Goal: Information Seeking & Learning: Learn about a topic

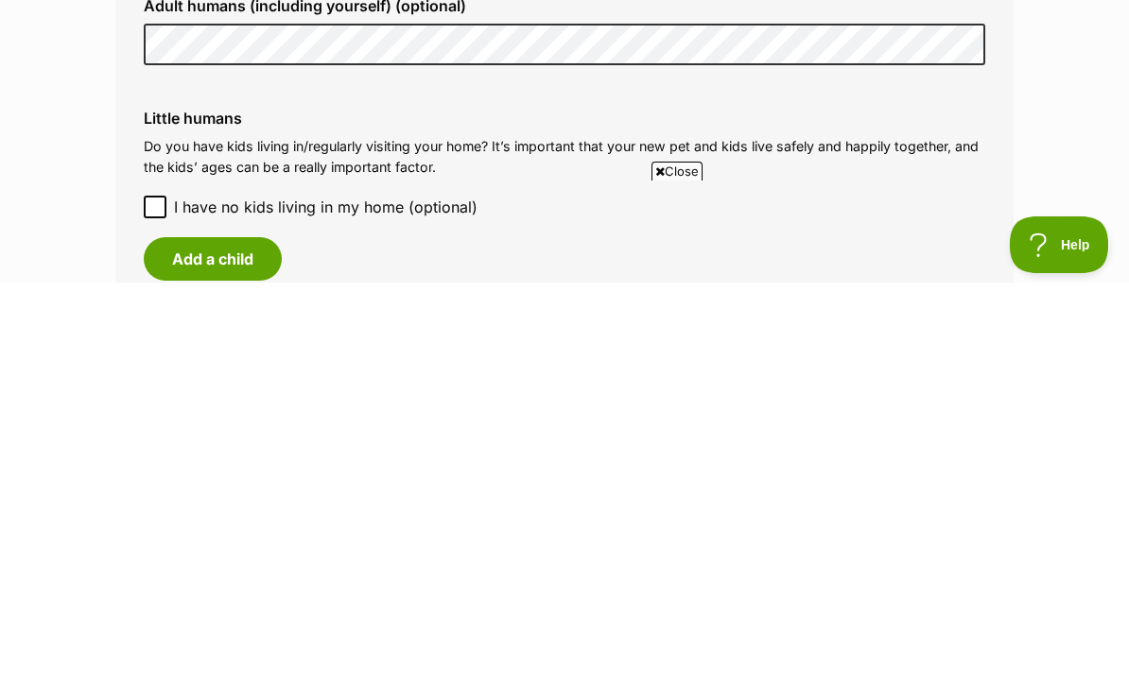
scroll to position [1539, 0]
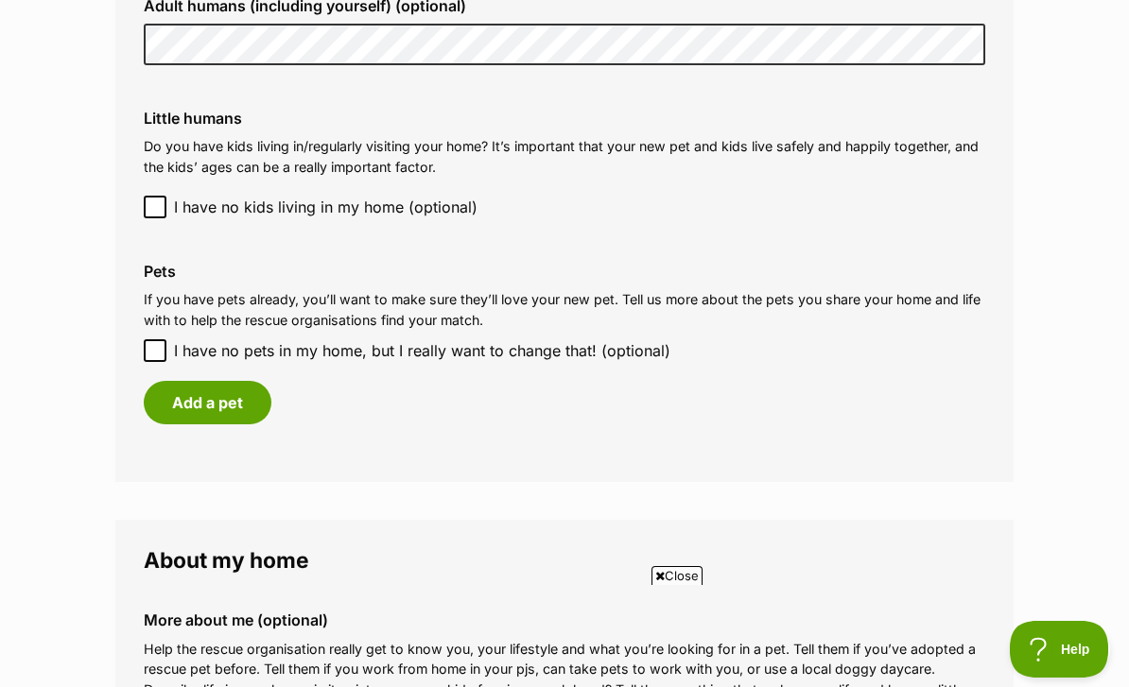
click at [163, 339] on input "I have no pets in my home, but I really want to change that! (optional)" at bounding box center [155, 350] width 23 height 23
checkbox input "true"
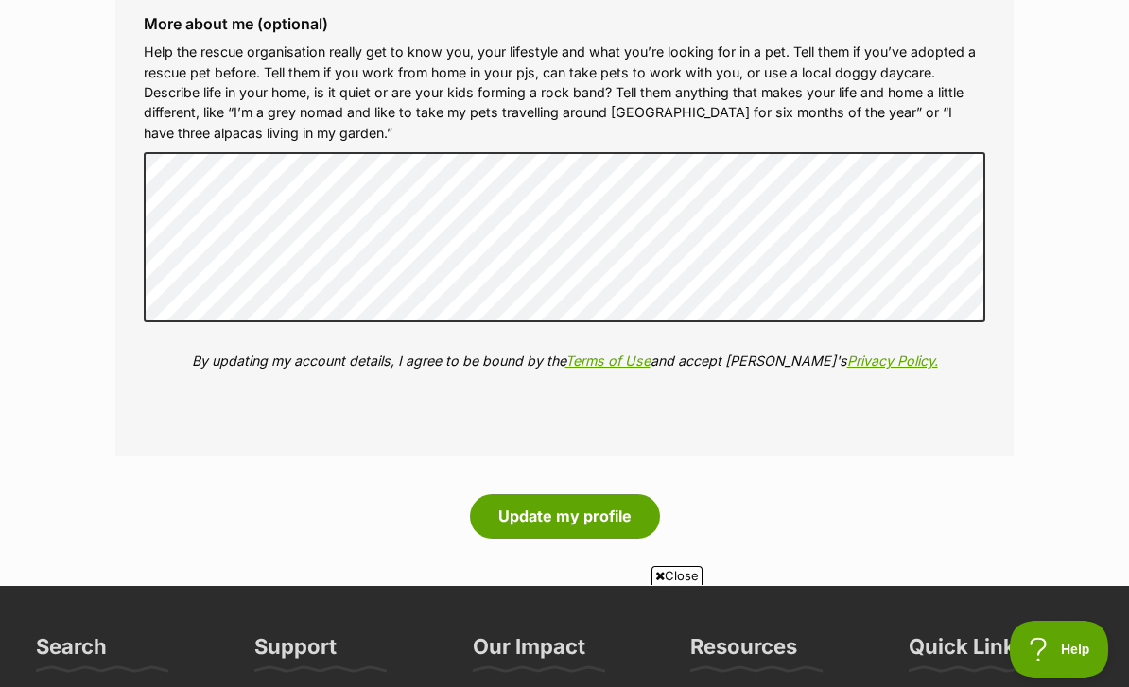
scroll to position [2108, 0]
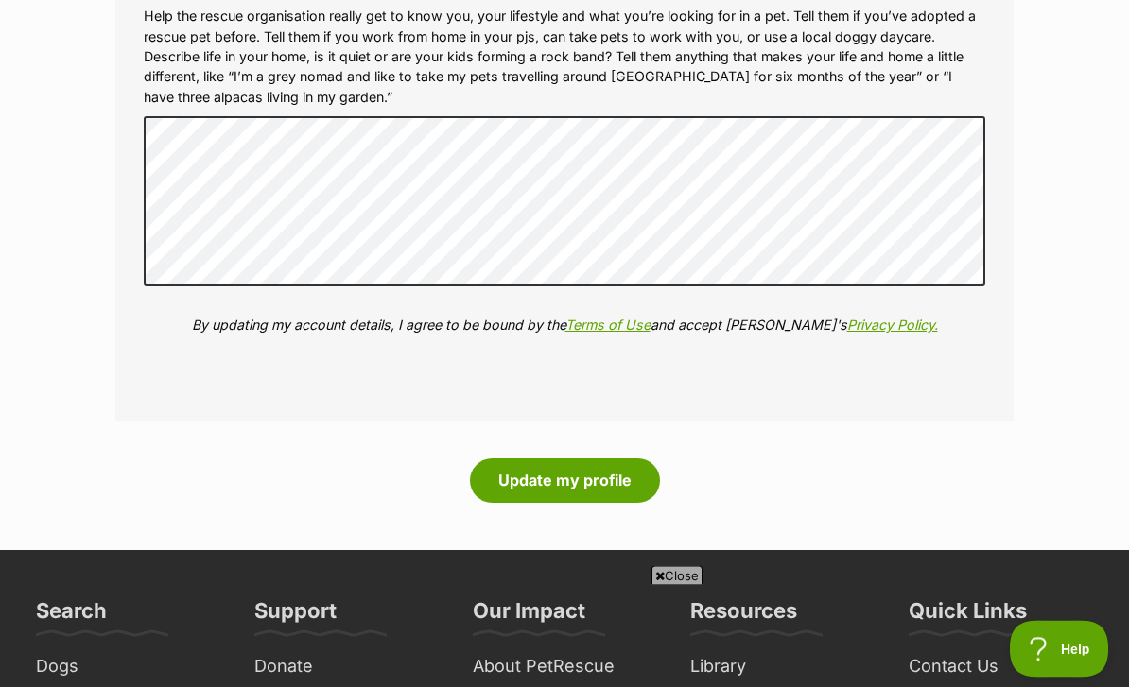
click at [531, 468] on button "Update my profile" at bounding box center [565, 481] width 190 height 43
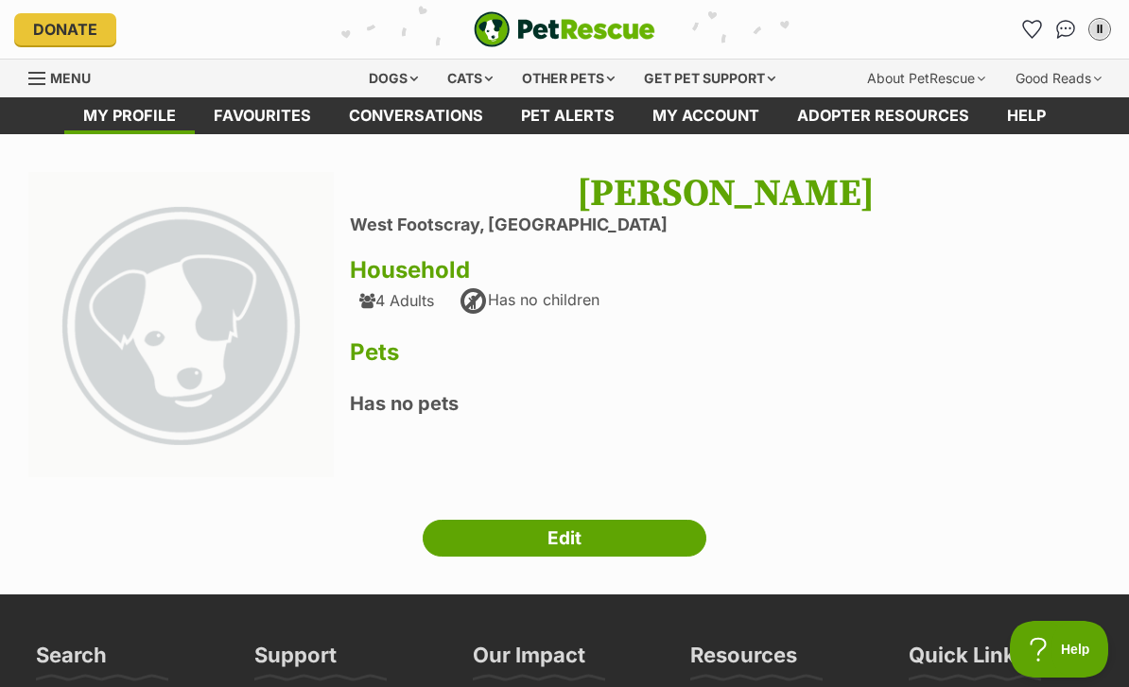
click at [396, 302] on div "4 Adults" at bounding box center [396, 300] width 75 height 17
click at [524, 541] on link "Edit" at bounding box center [565, 539] width 284 height 38
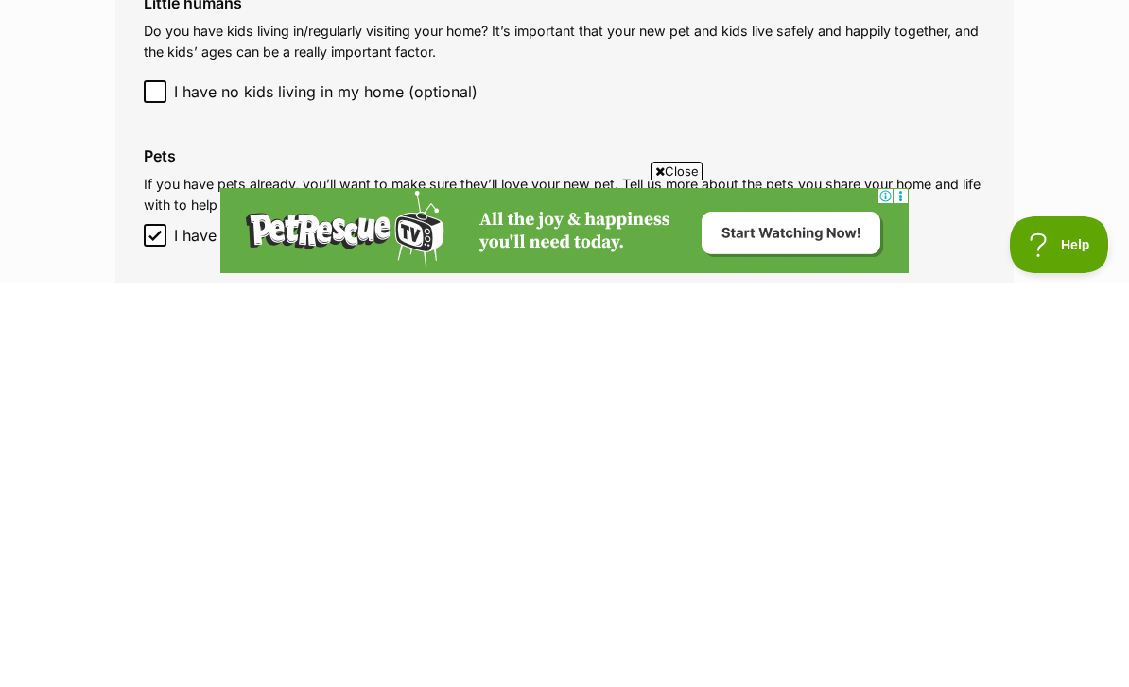
scroll to position [1655, 0]
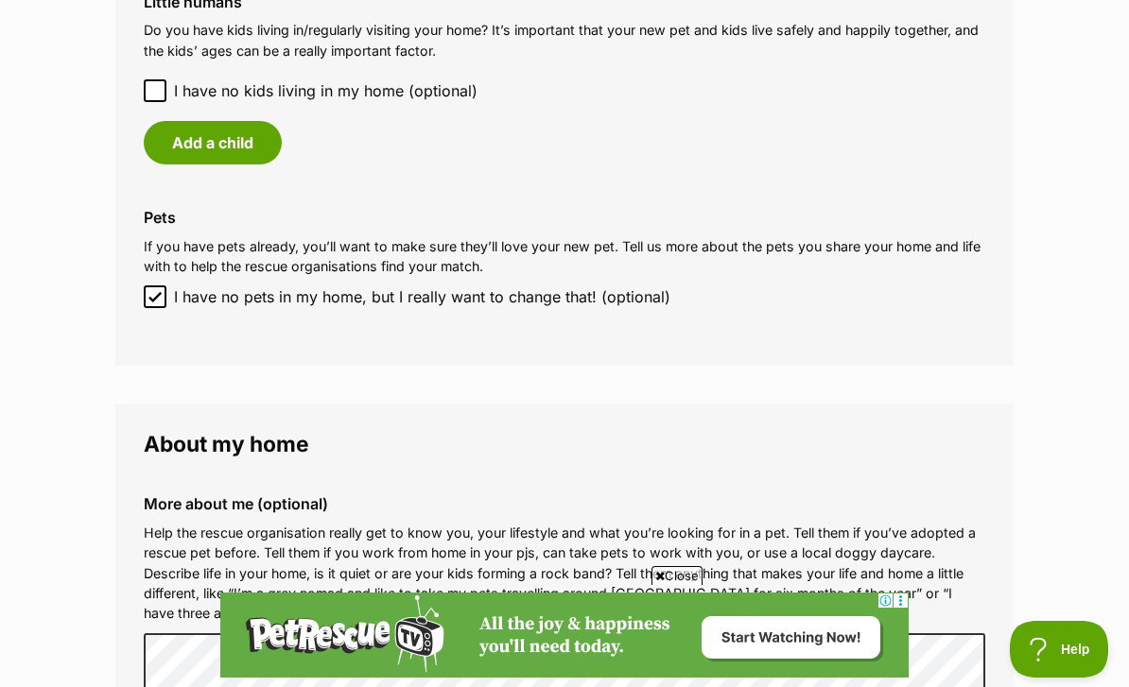
click at [229, 147] on button "Add a child" at bounding box center [213, 142] width 138 height 43
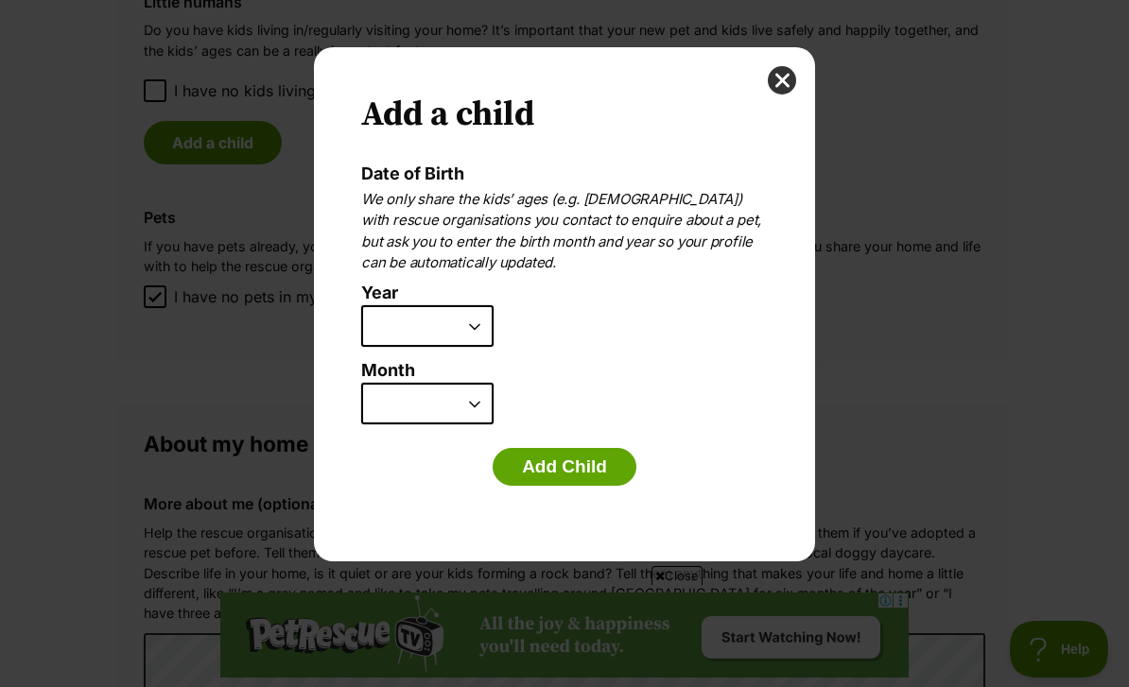
scroll to position [0, 0]
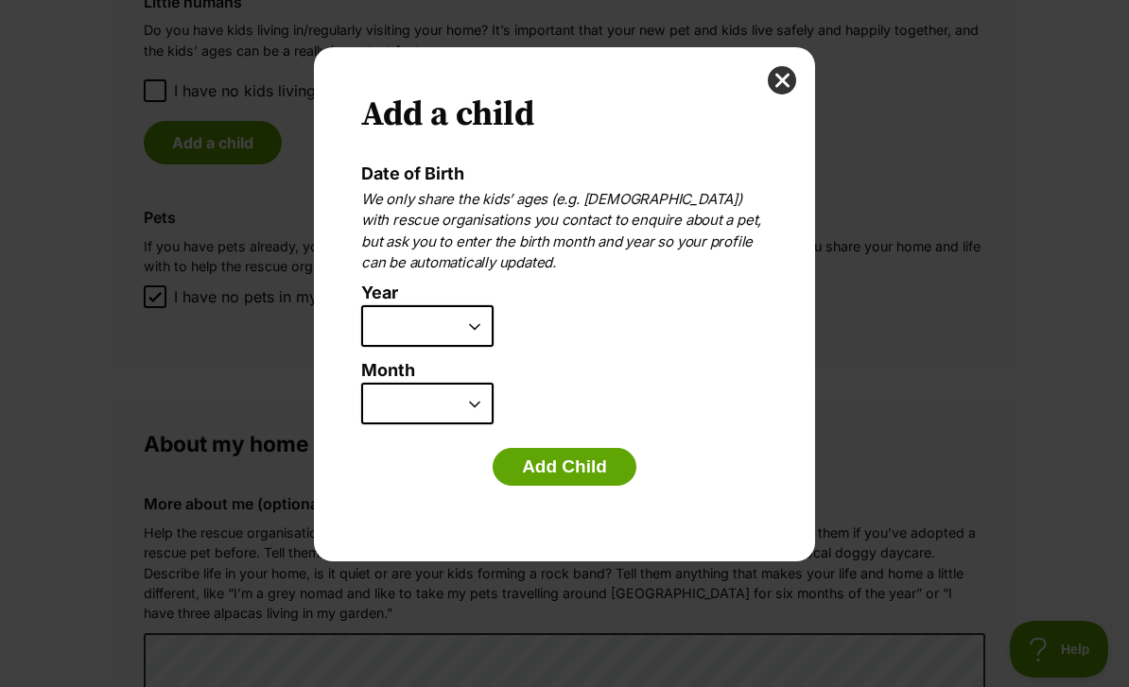
click at [470, 305] on select "2025 2024 2023 2022 2021 2020 2019 2018 2017 2016 2015 2014 2013 2012 2011 2010…" at bounding box center [427, 326] width 132 height 42
click at [470, 323] on select "2025 2024 2023 2022 2021 2020 2019 2018 2017 2016 2015 2014 2013 2012 2011 2010…" at bounding box center [427, 326] width 132 height 42
select select "2019"
click at [472, 400] on select "January February March April May June July August September October November De…" at bounding box center [427, 404] width 132 height 42
select select "6"
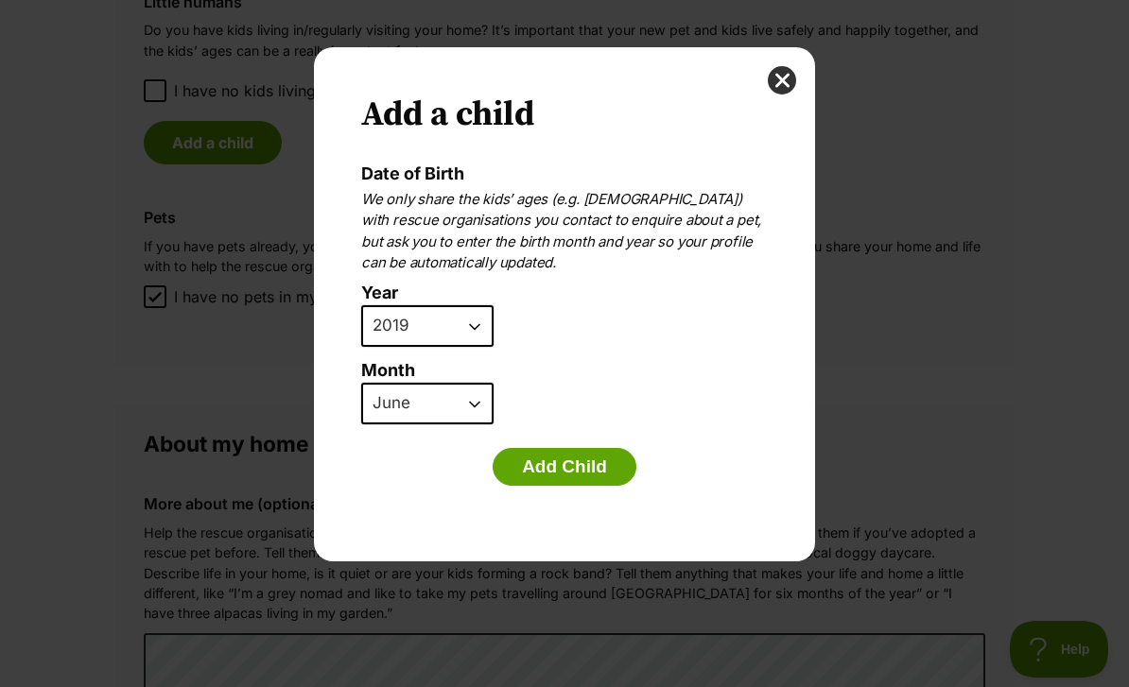
click at [545, 457] on button "Add Child" at bounding box center [565, 467] width 144 height 38
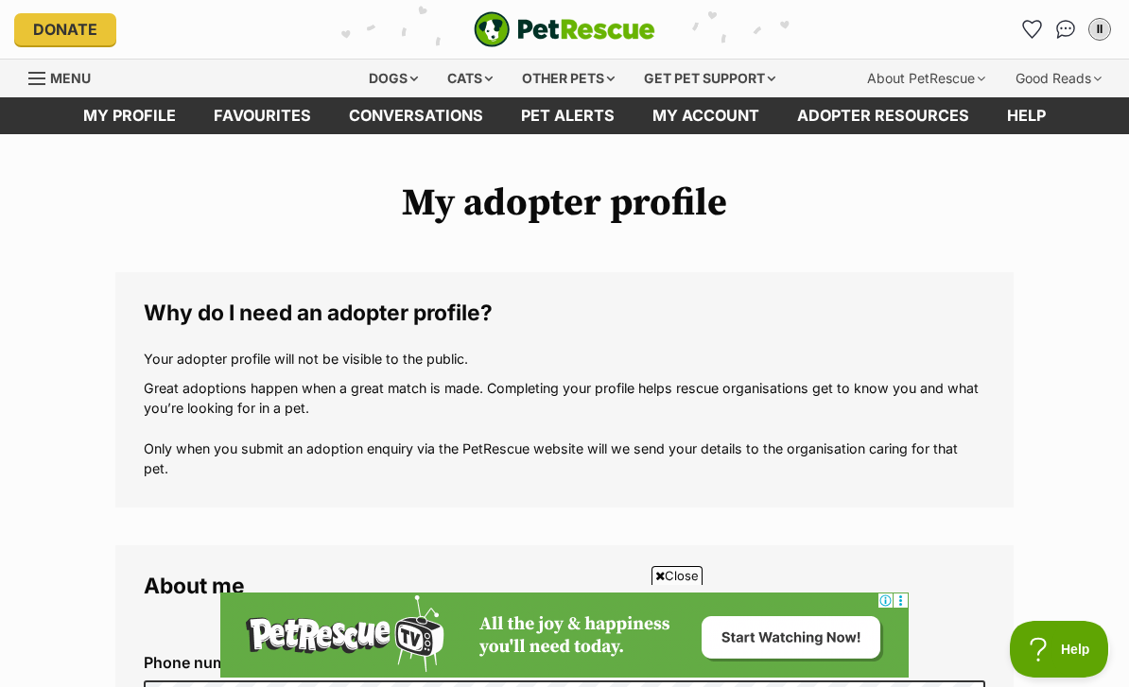
scroll to position [1655, 0]
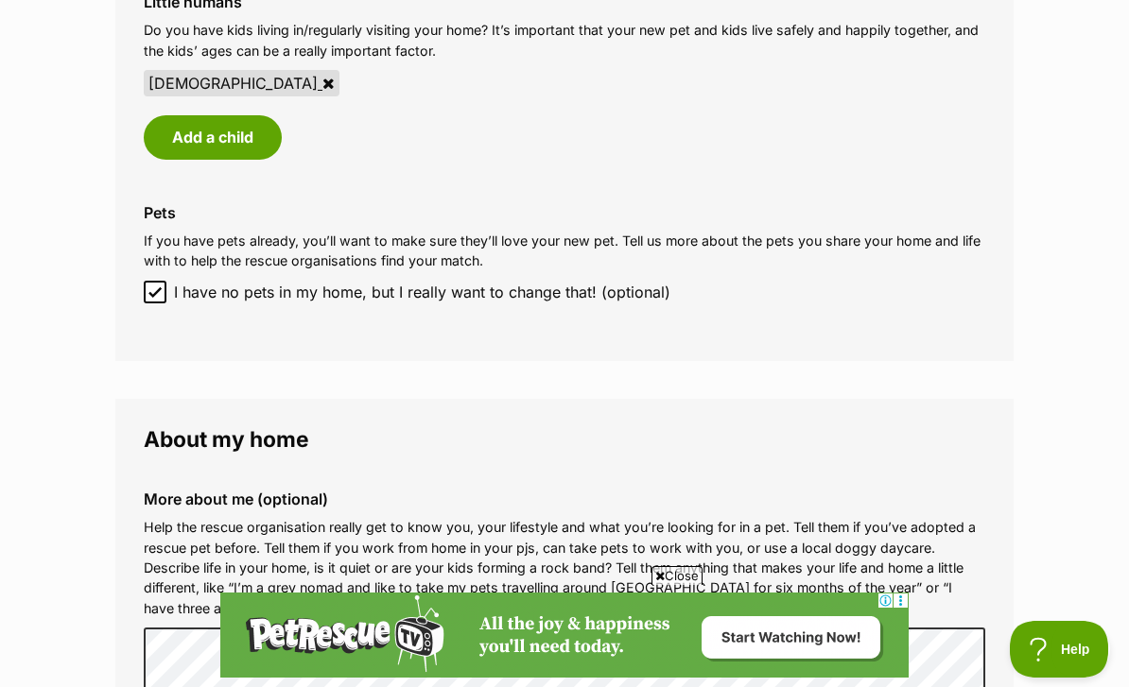
click at [194, 130] on button "Add a child" at bounding box center [213, 136] width 138 height 43
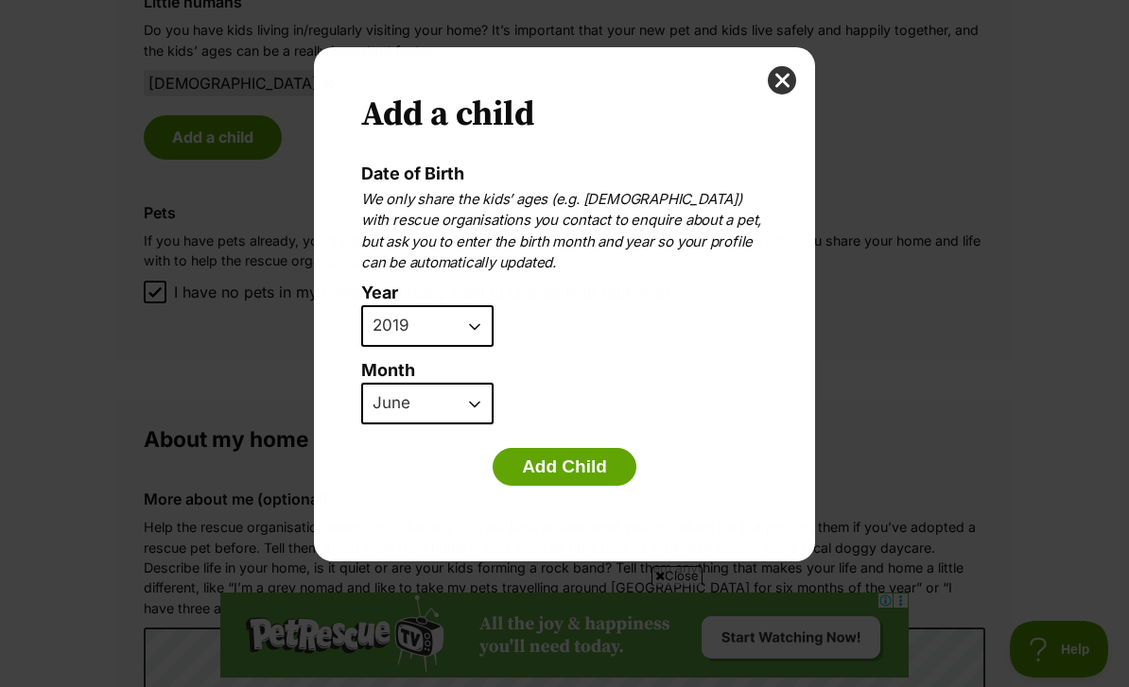
scroll to position [0, 0]
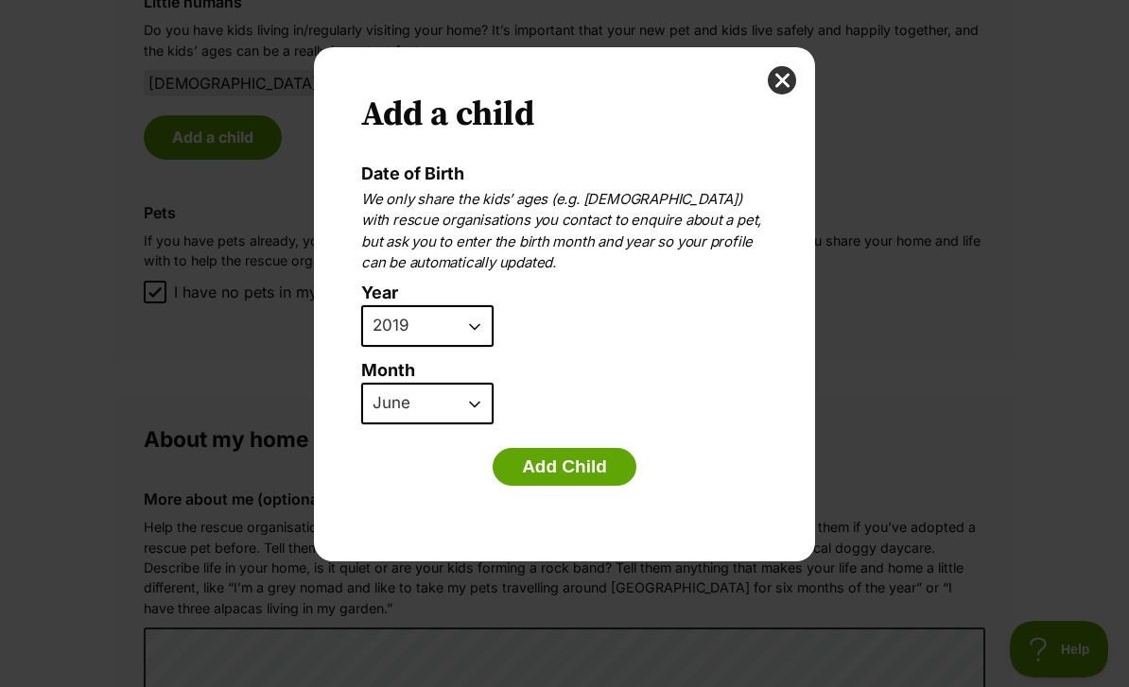
click at [465, 324] on select "2025 2024 2023 2022 2021 2020 2019 2018 2017 2016 2015 2014 2013 2012 2011 2010…" at bounding box center [427, 326] width 132 height 42
select select "2023"
click at [434, 401] on select "January February March April May June July August September October November De…" at bounding box center [427, 404] width 132 height 42
select select "10"
click at [587, 462] on button "Add Child" at bounding box center [565, 467] width 144 height 38
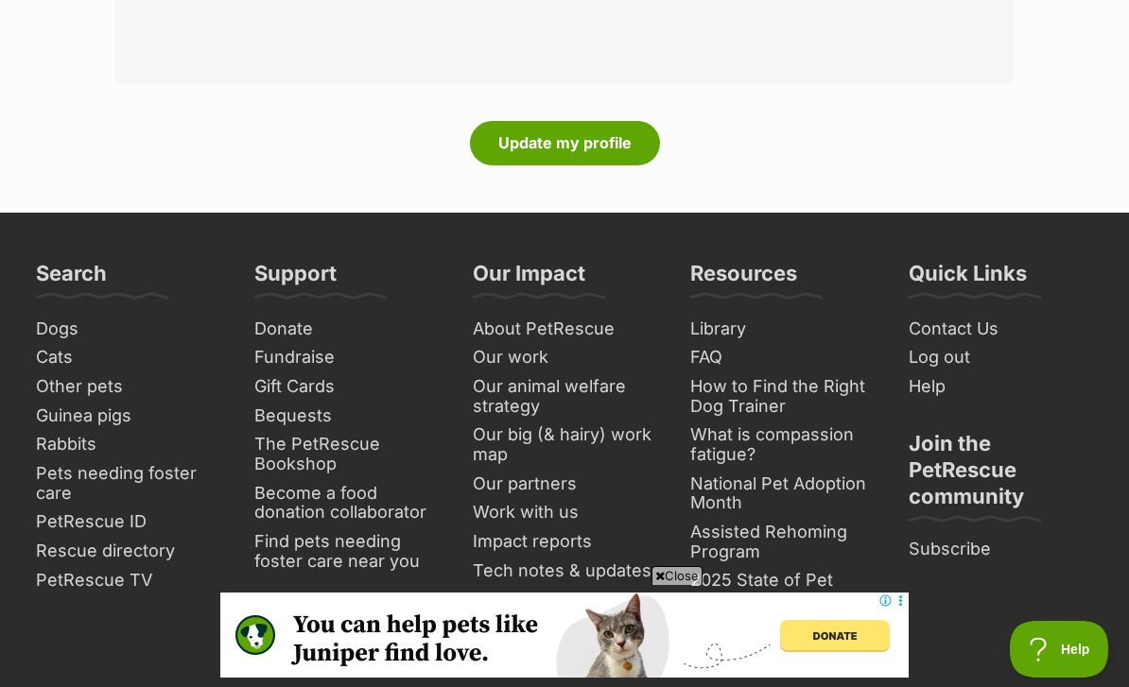
scroll to position [2447, 0]
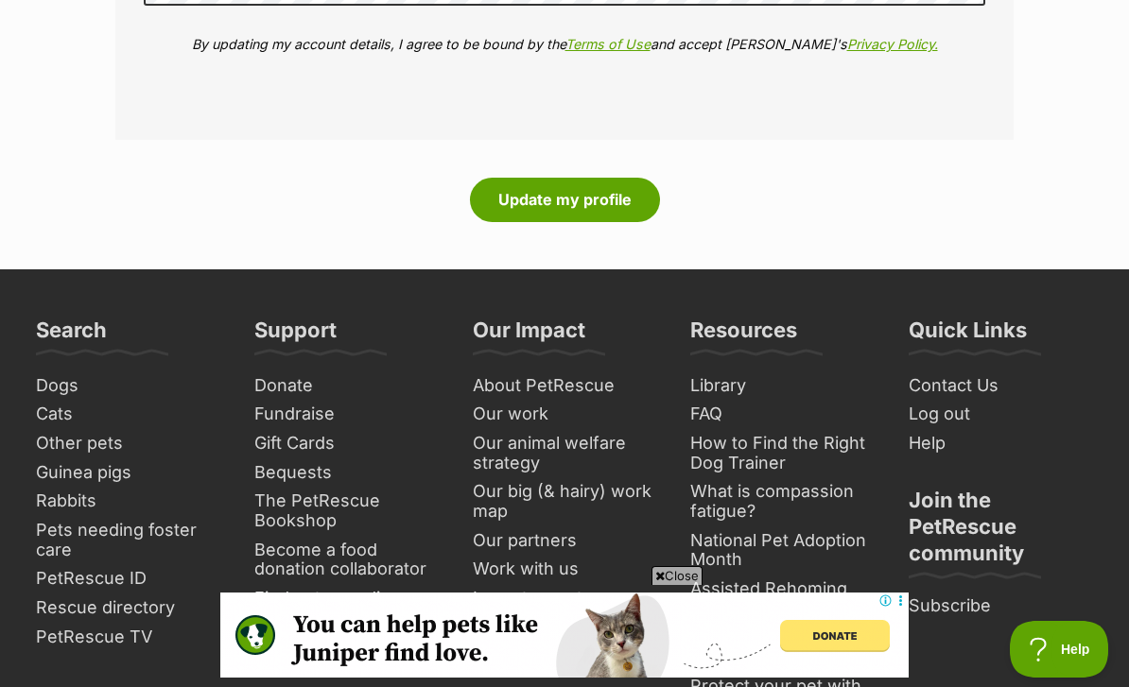
click at [552, 178] on button "Update my profile" at bounding box center [565, 199] width 190 height 43
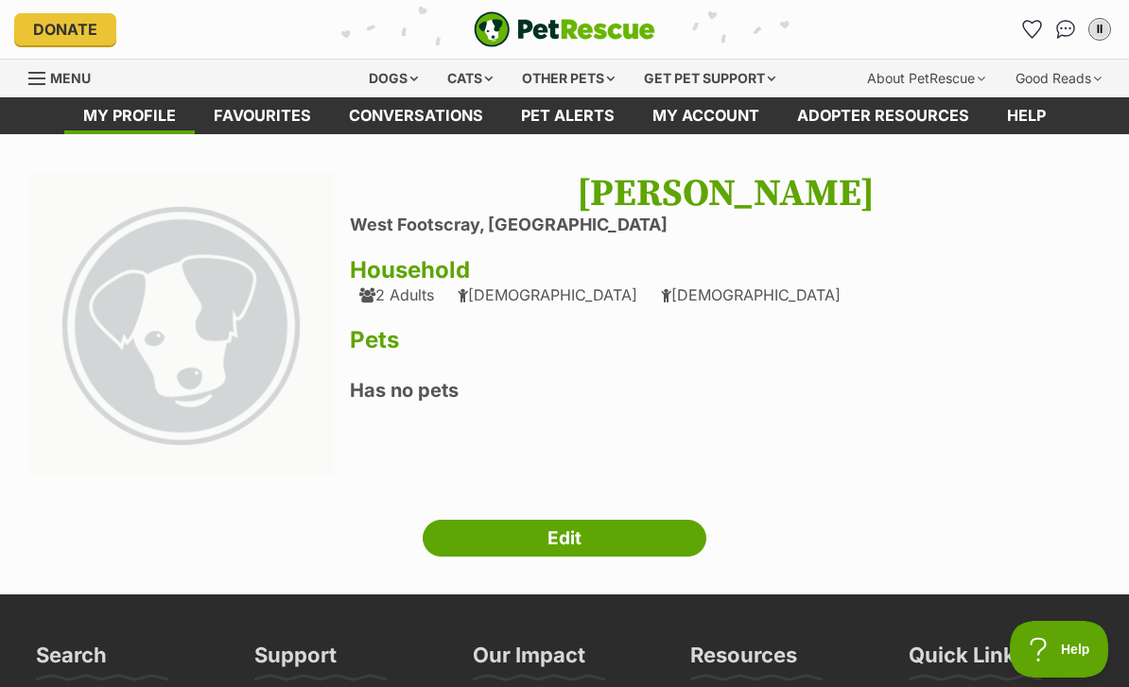
click at [30, 79] on span "Menu" at bounding box center [36, 79] width 17 height 2
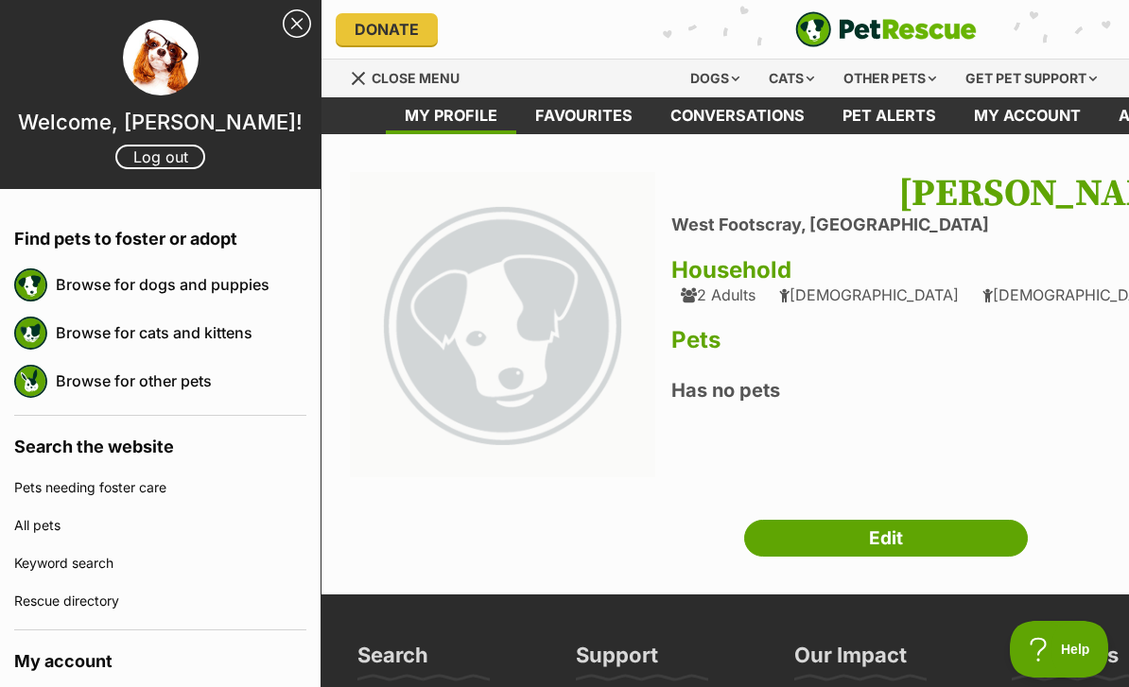
click at [77, 287] on link "Browse for dogs and puppies" at bounding box center [181, 285] width 251 height 40
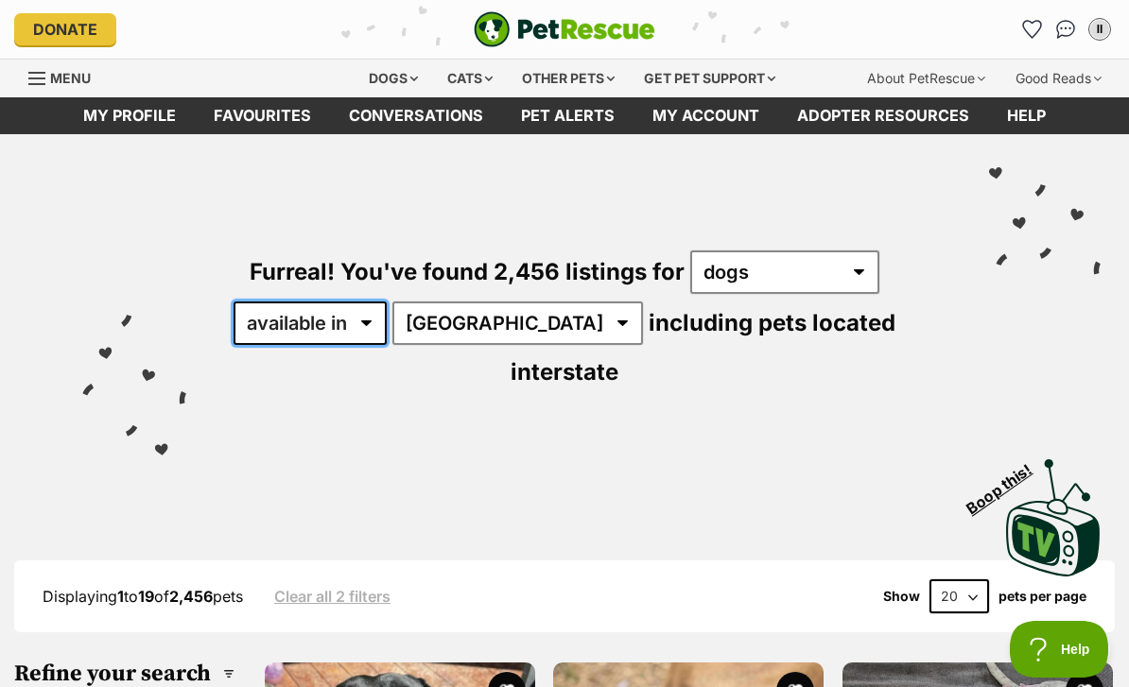
click at [349, 325] on select "available in located in" at bounding box center [310, 323] width 153 height 43
select select "disabled"
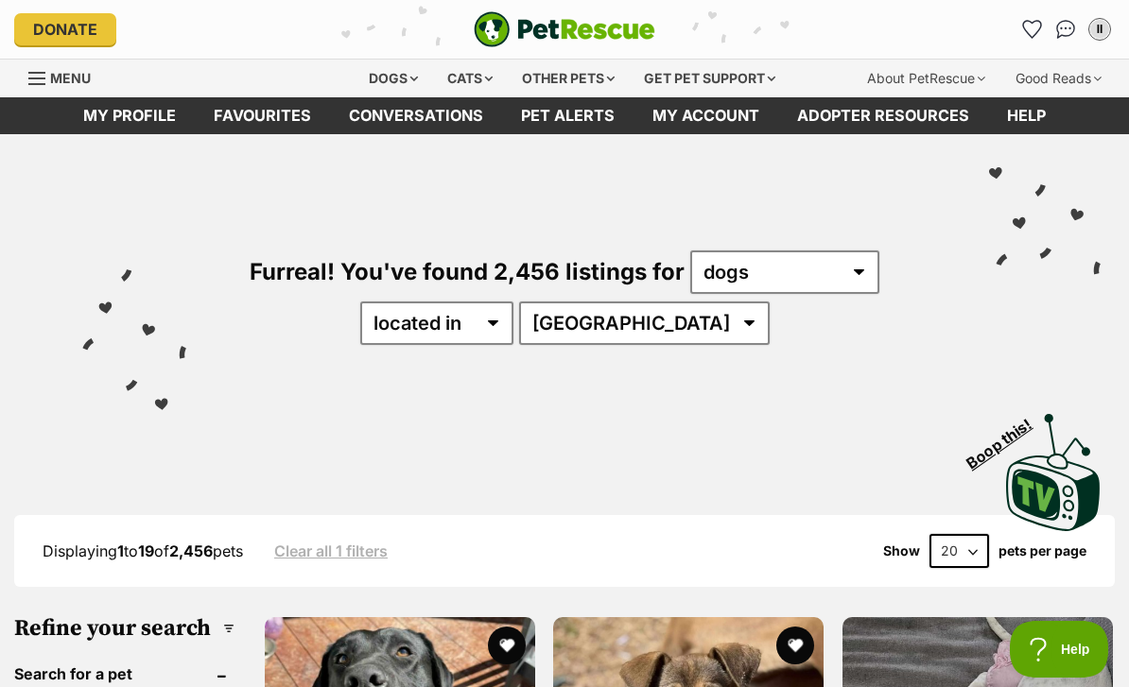
click at [699, 326] on select "Australia ACT NSW NT QLD SA TAS VIC WA" at bounding box center [644, 323] width 251 height 43
select select "VIC"
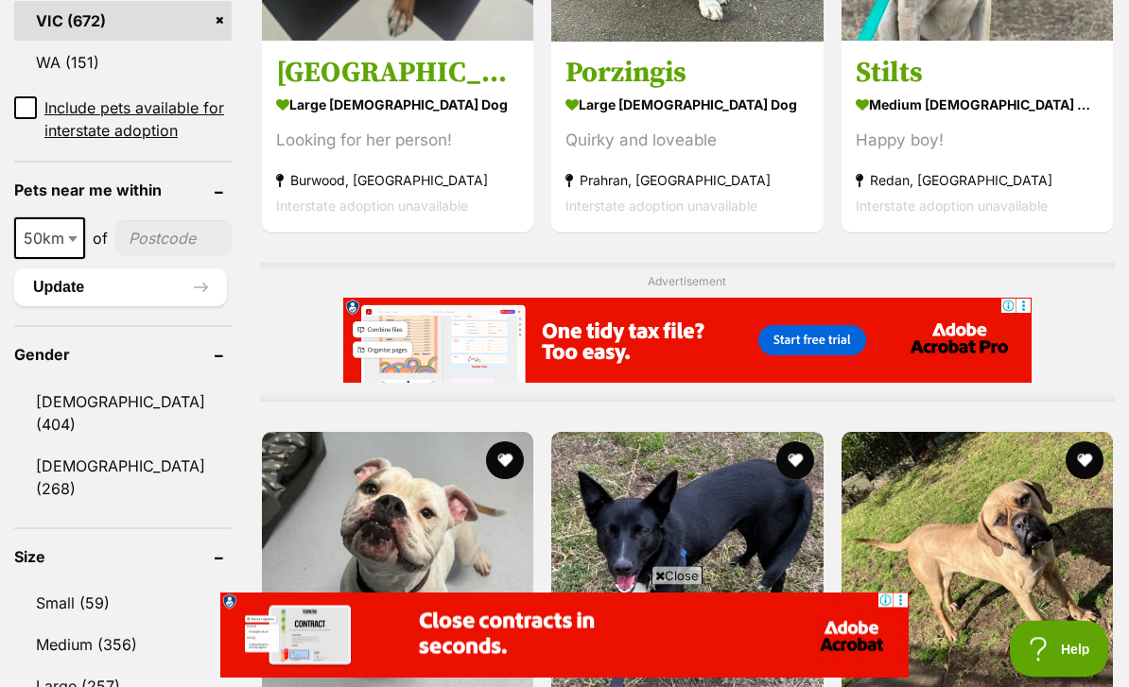
scroll to position [1330, 0]
click at [38, 625] on link "Medium (356)" at bounding box center [122, 645] width 217 height 40
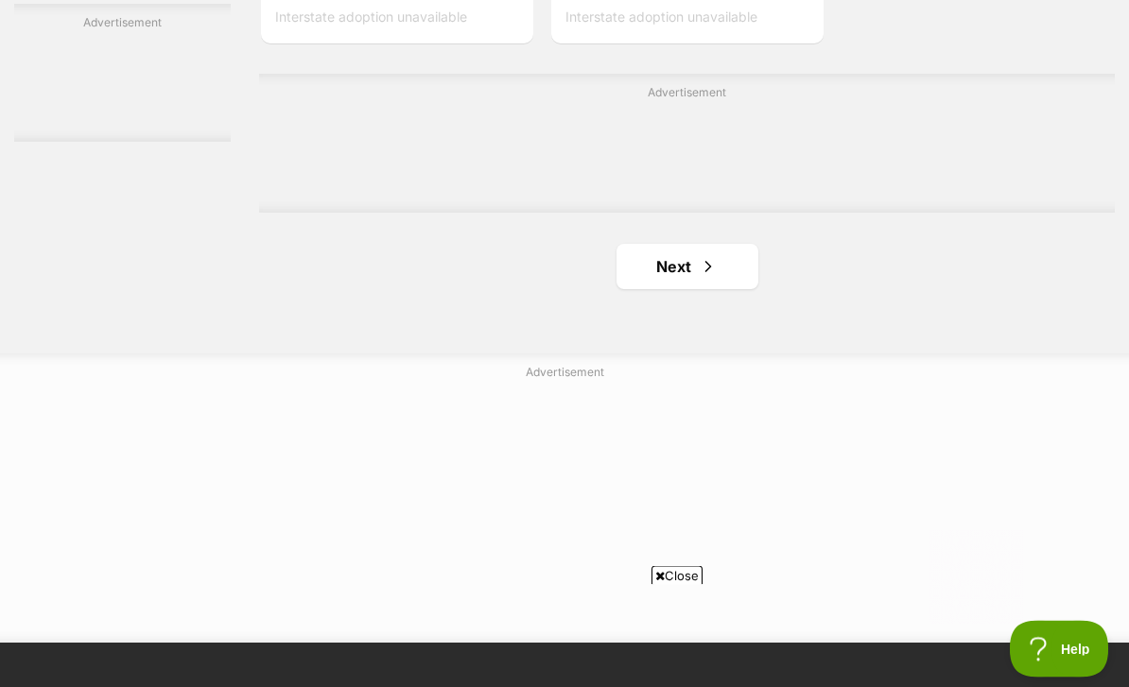
scroll to position [4386, 0]
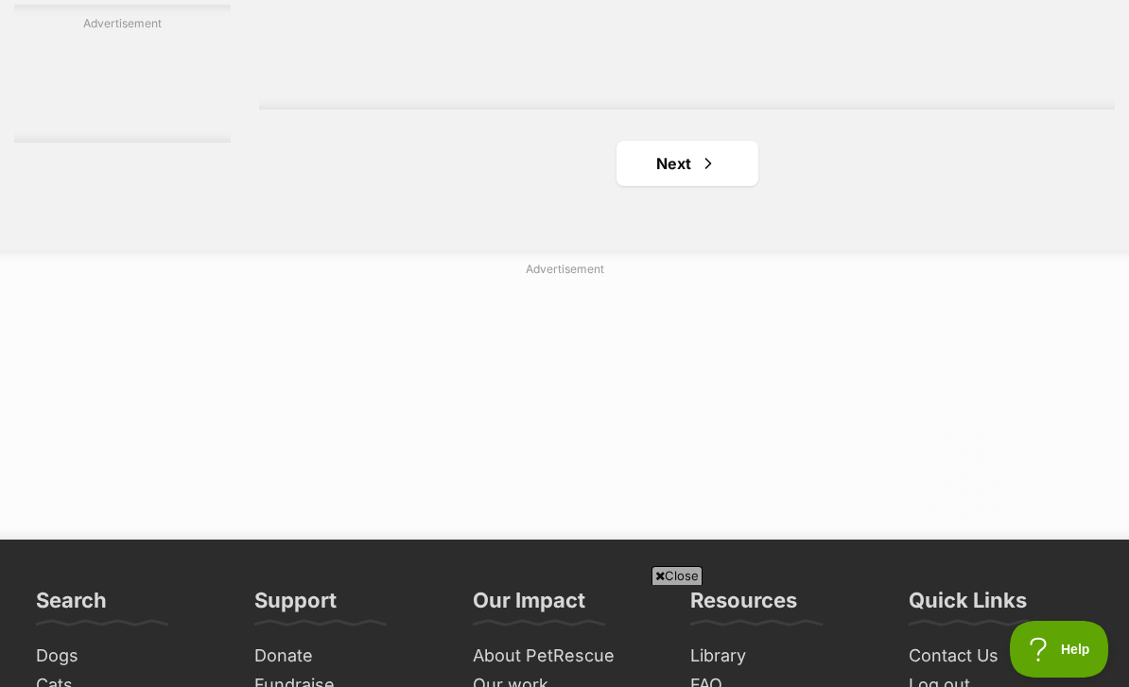
click at [672, 186] on link "Next" at bounding box center [688, 163] width 142 height 45
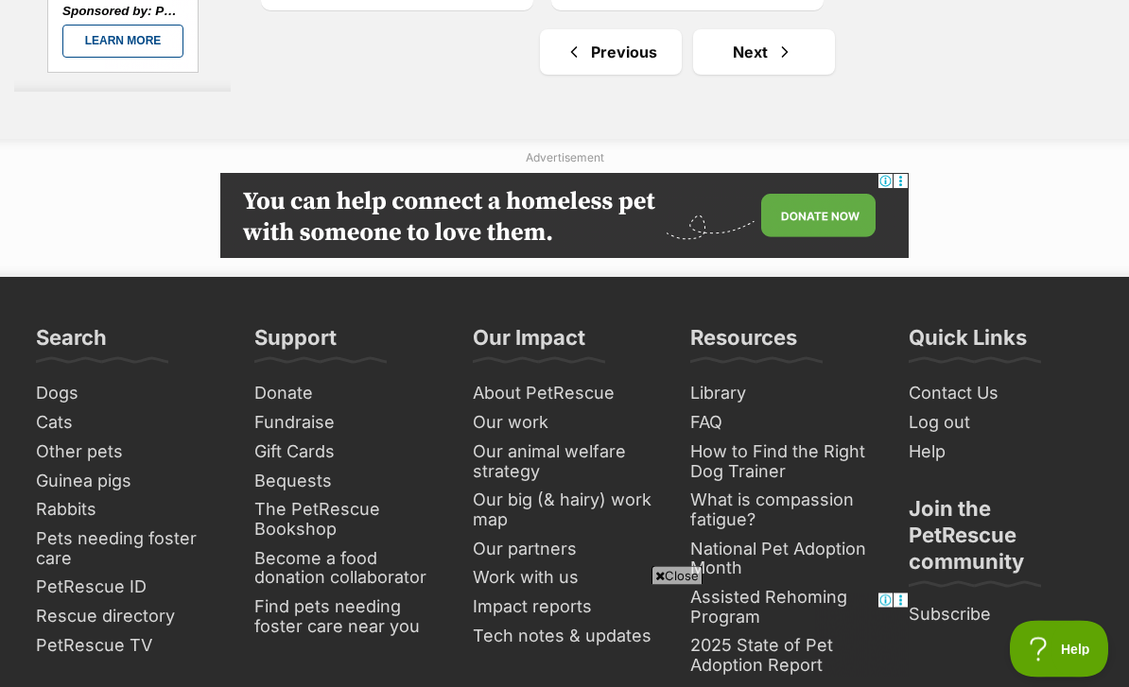
scroll to position [4510, 0]
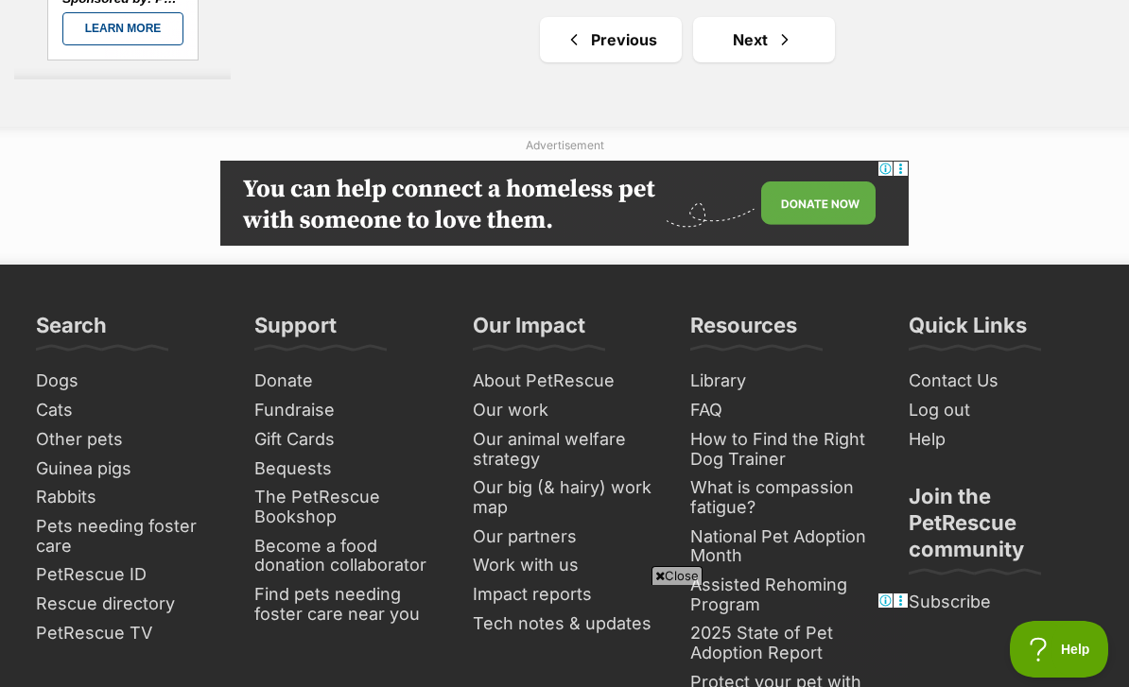
click at [742, 62] on link "Next" at bounding box center [764, 39] width 142 height 45
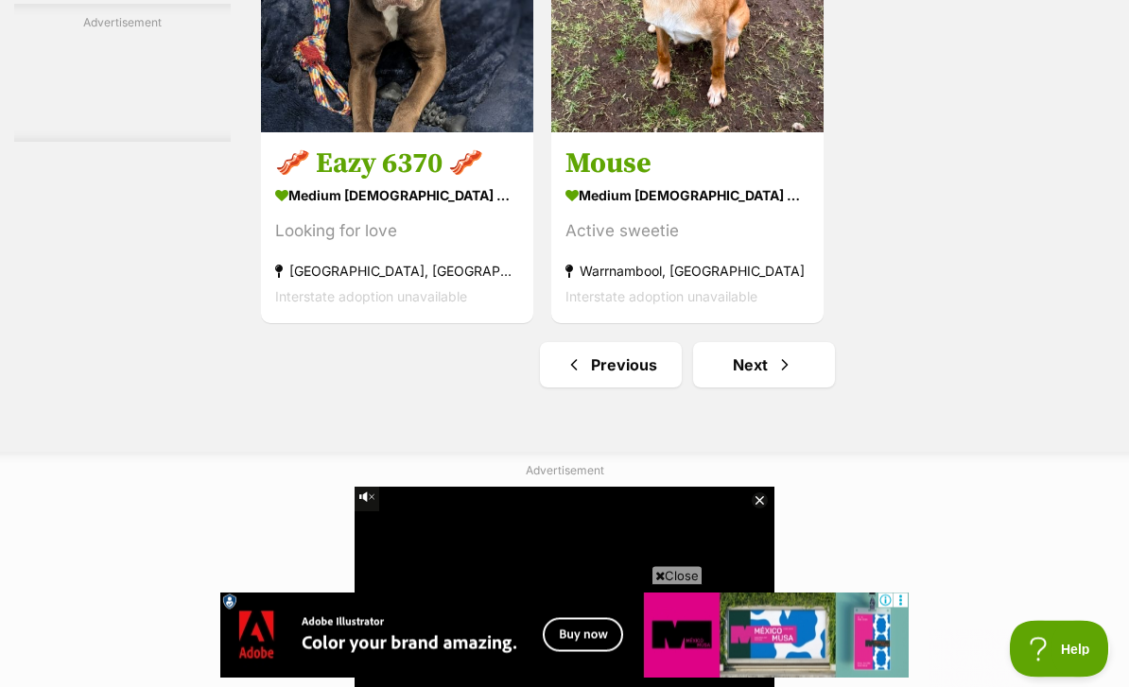
scroll to position [4360, 0]
click at [736, 388] on link "Next" at bounding box center [764, 364] width 142 height 45
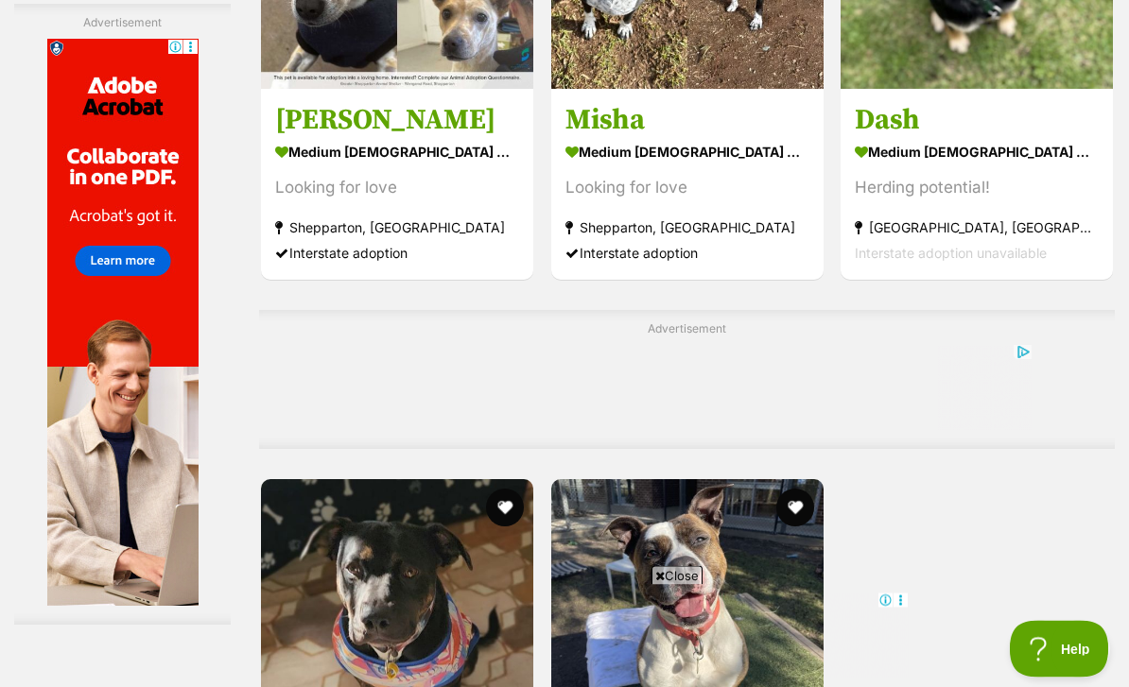
scroll to position [3565, 0]
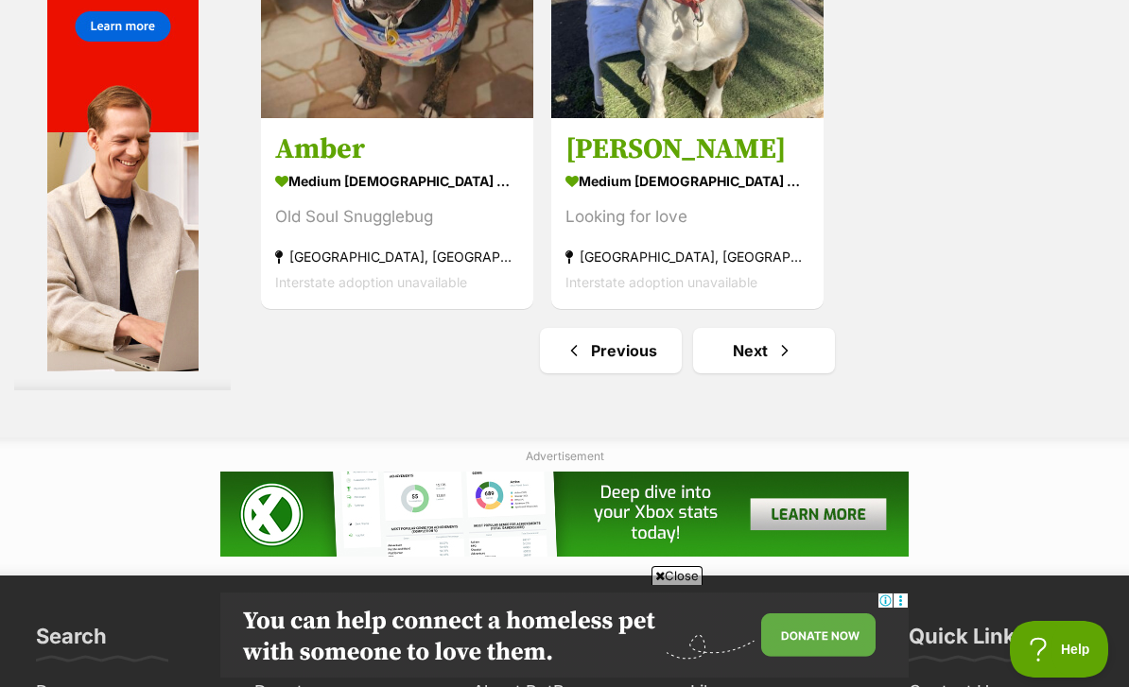
scroll to position [4205, 0]
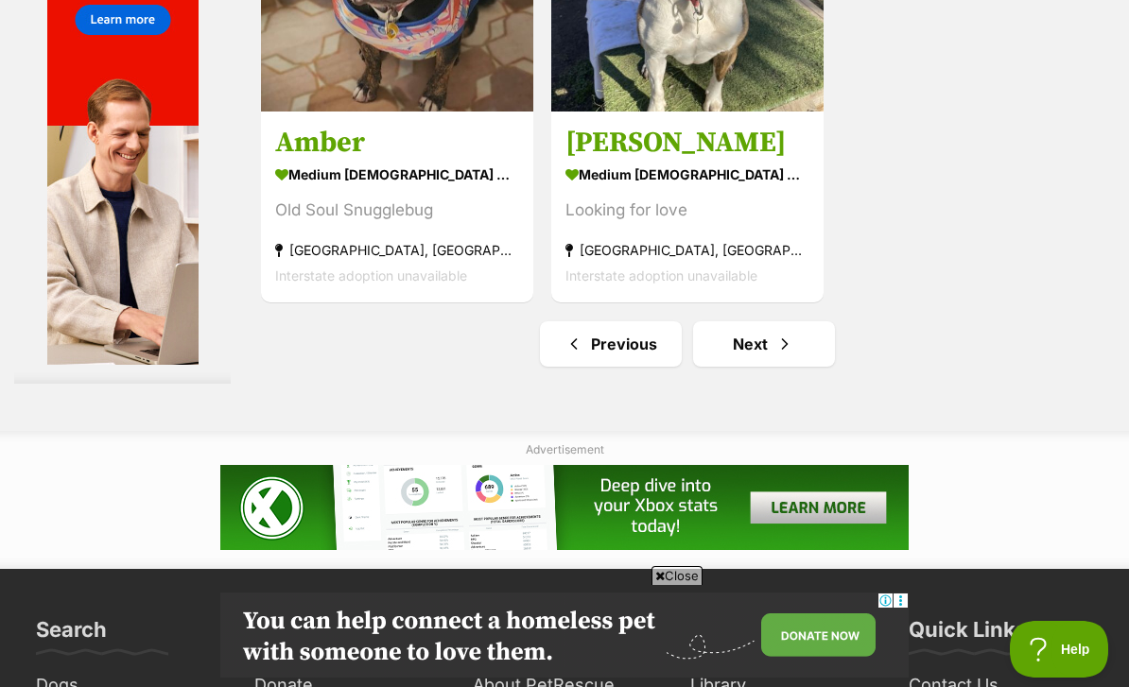
click at [727, 367] on link "Next" at bounding box center [764, 344] width 142 height 45
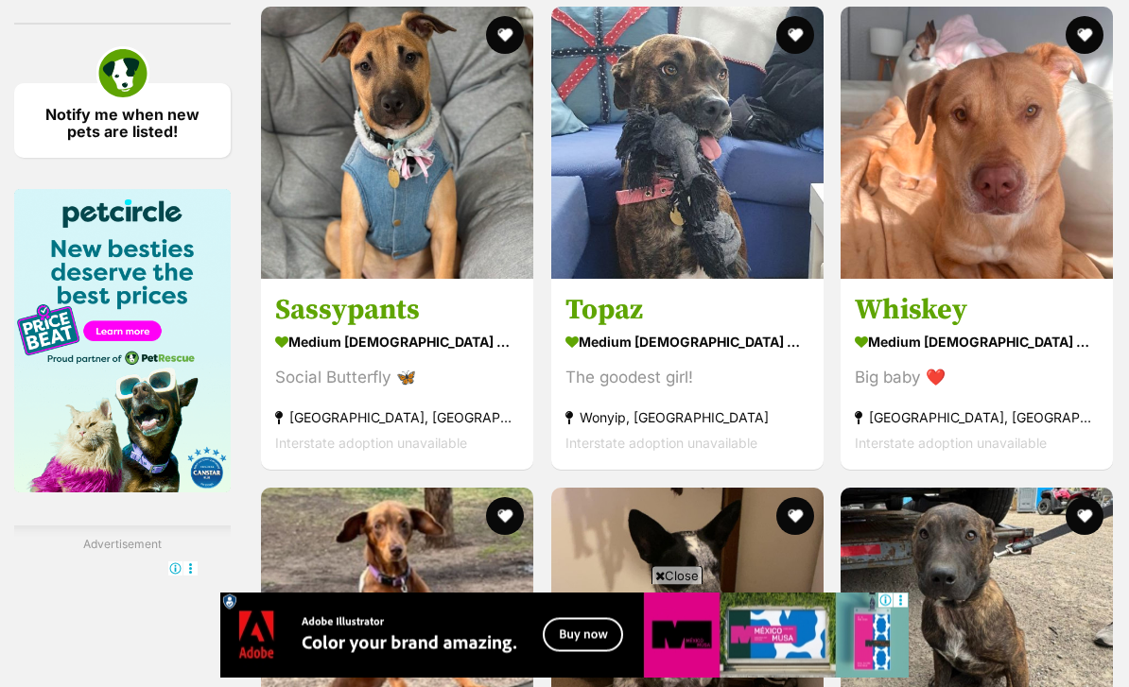
scroll to position [3396, 0]
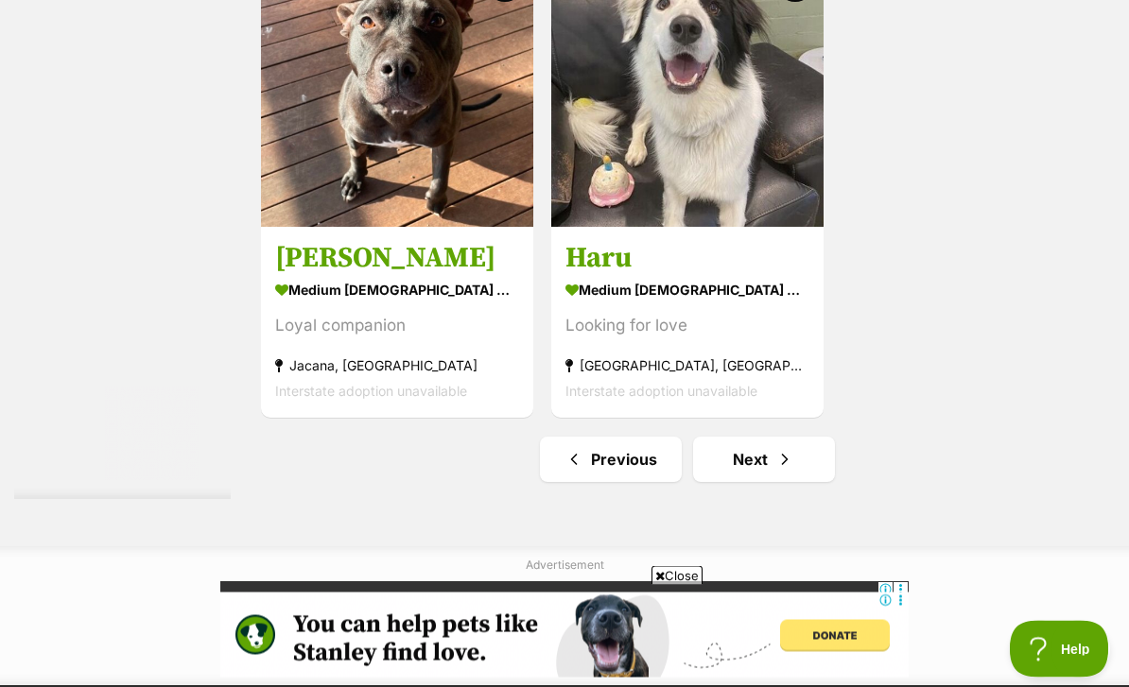
scroll to position [4771, 0]
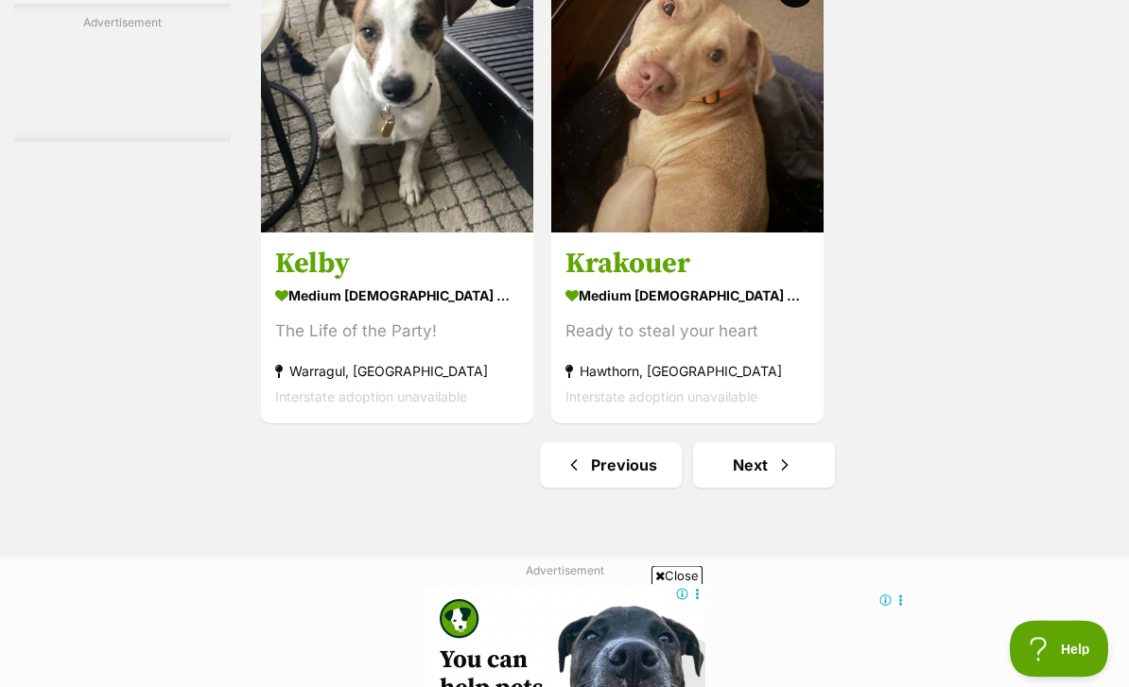
scroll to position [4084, 0]
click at [775, 477] on span "Next page" at bounding box center [784, 465] width 19 height 23
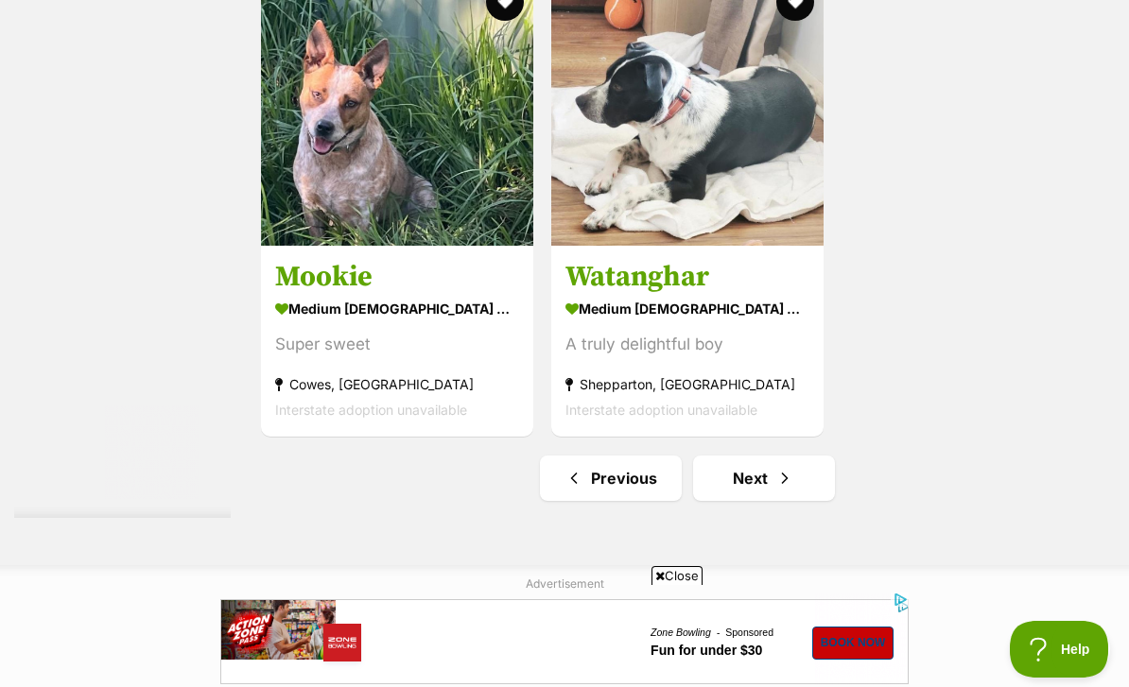
scroll to position [4341, 0]
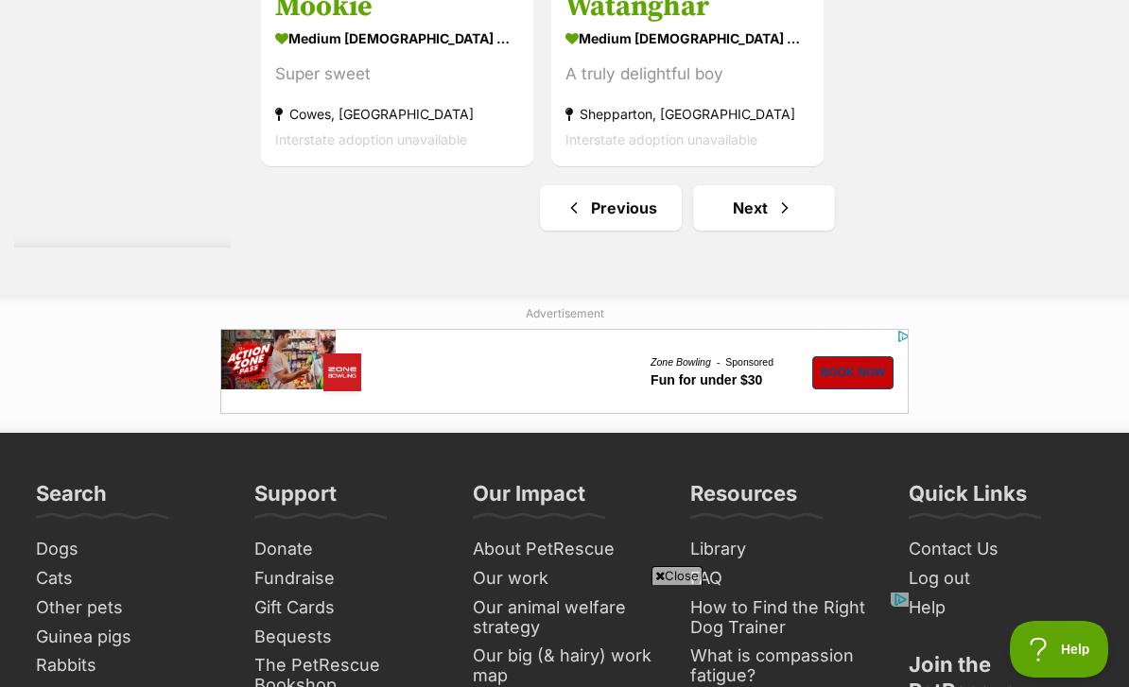
click at [732, 231] on link "Next" at bounding box center [764, 207] width 142 height 45
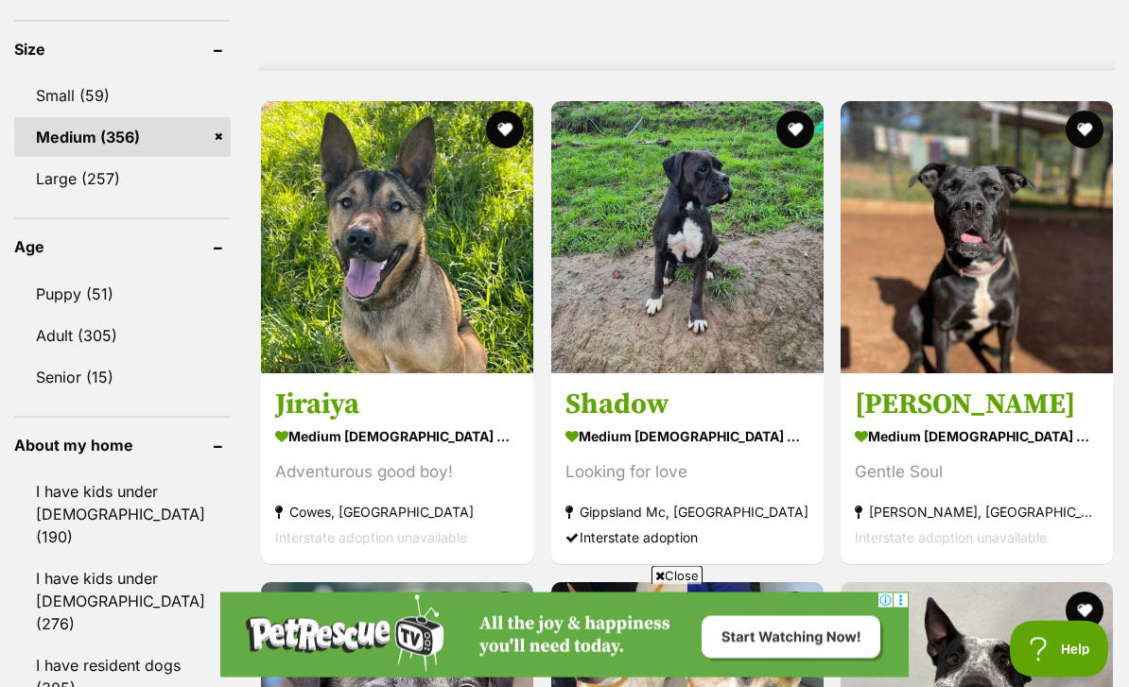
scroll to position [1847, 0]
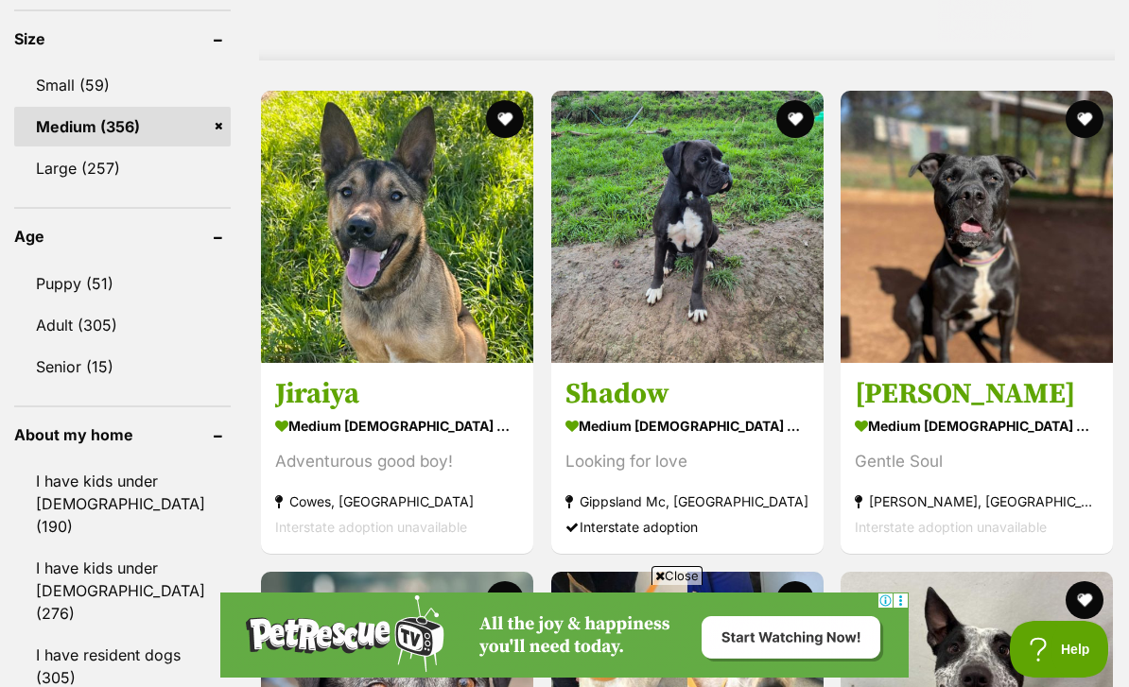
click at [65, 306] on link "Adult (305)" at bounding box center [122, 325] width 217 height 40
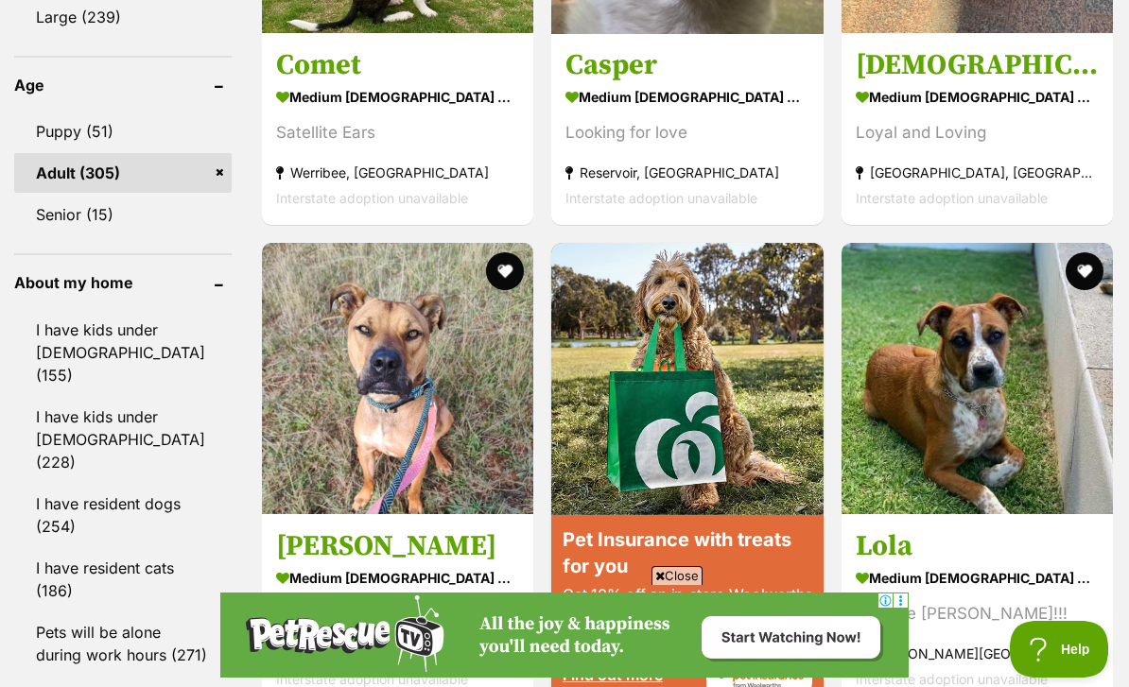
click at [61, 322] on link "I have kids under [DEMOGRAPHIC_DATA] (155)" at bounding box center [122, 352] width 217 height 85
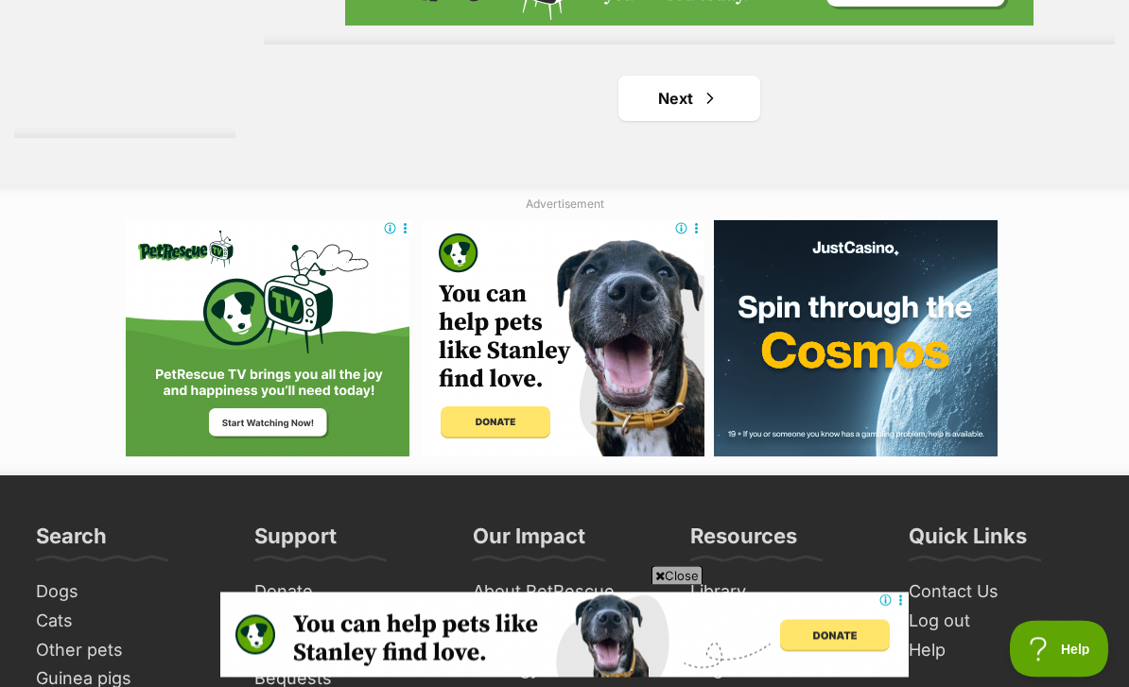
scroll to position [4579, 0]
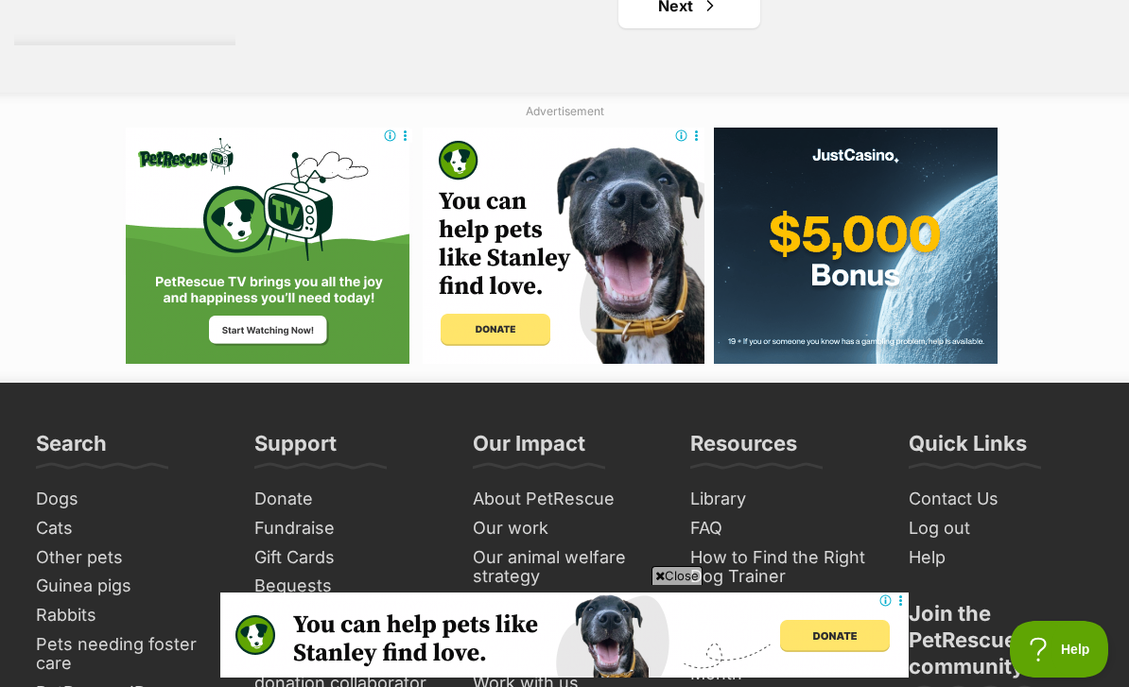
click at [644, 28] on link "Next" at bounding box center [689, 5] width 142 height 45
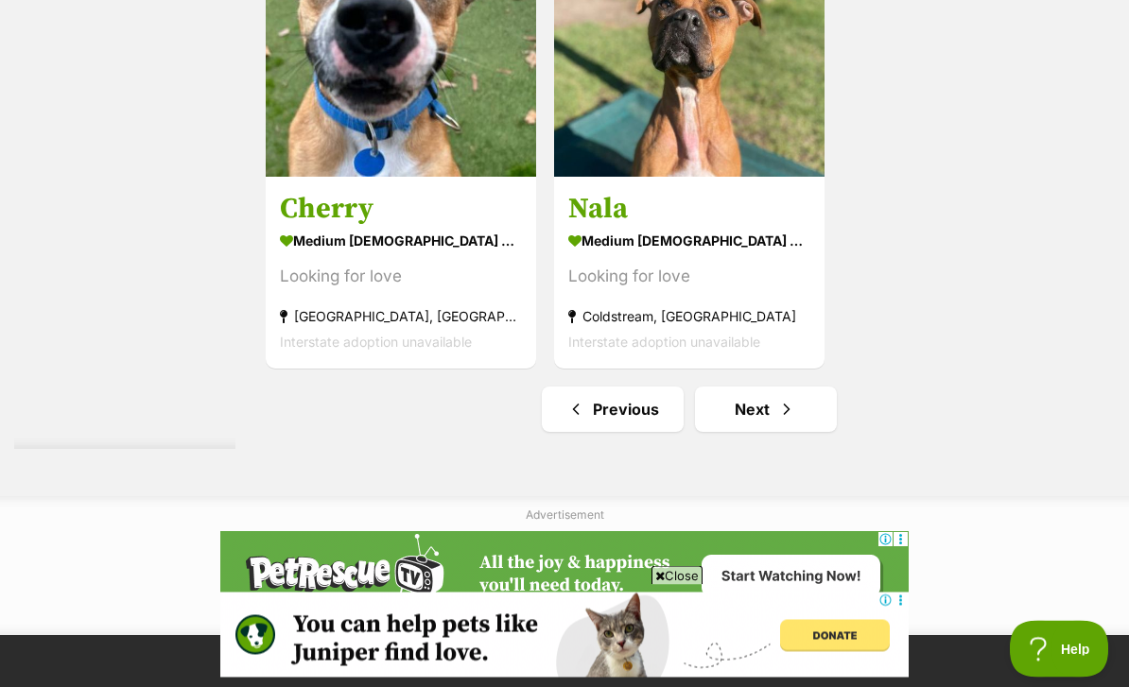
scroll to position [4313, 0]
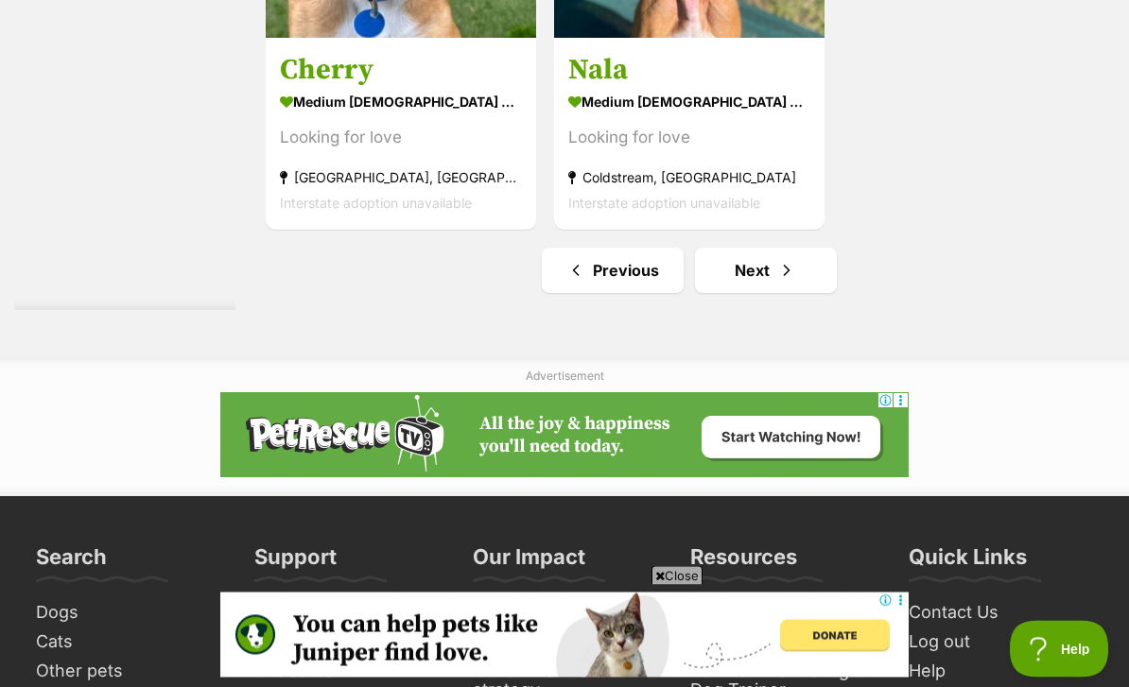
click at [746, 294] on link "Next" at bounding box center [766, 271] width 142 height 45
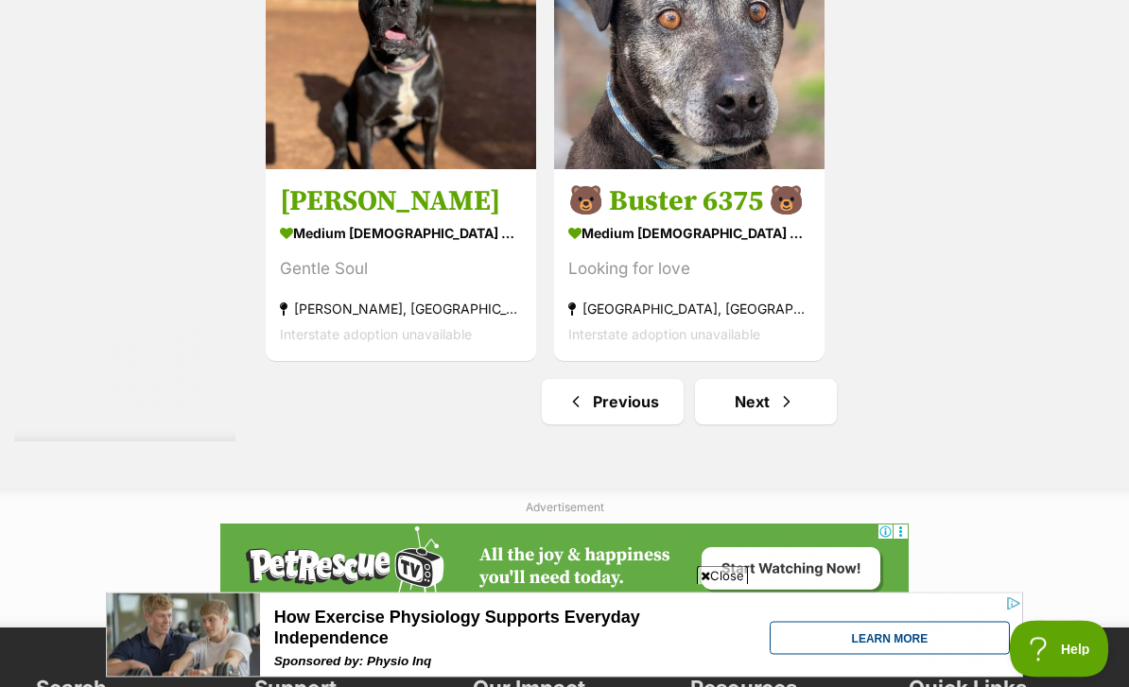
scroll to position [4359, 0]
click at [729, 425] on link "Next" at bounding box center [766, 401] width 142 height 45
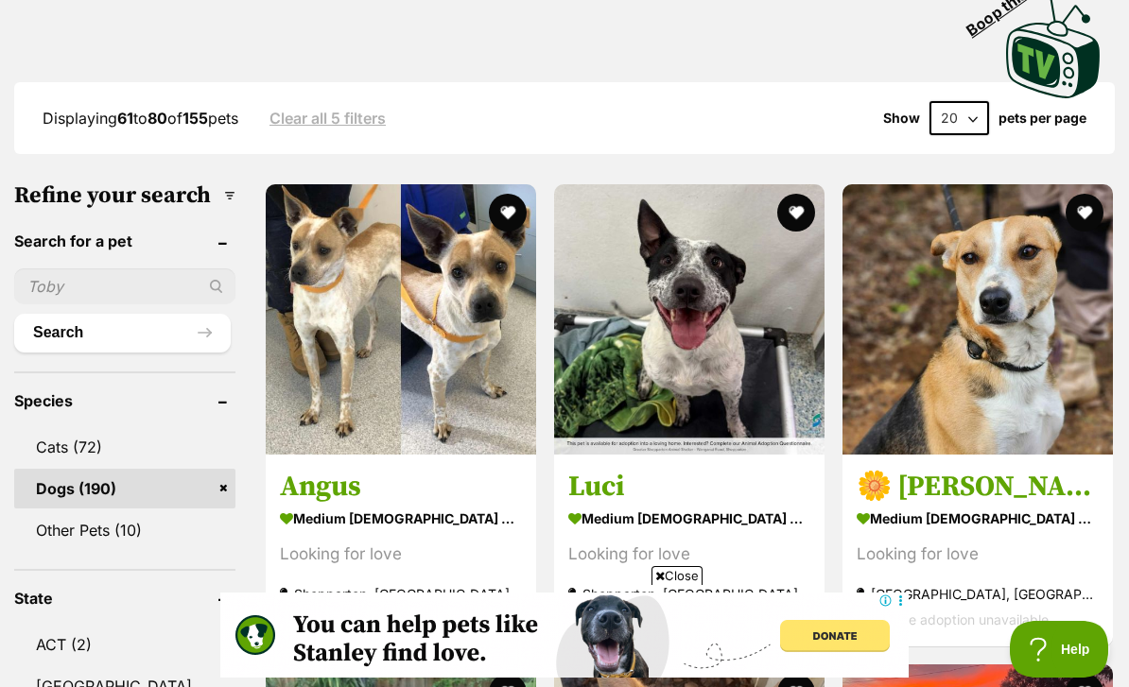
click at [295, 357] on img at bounding box center [401, 319] width 270 height 270
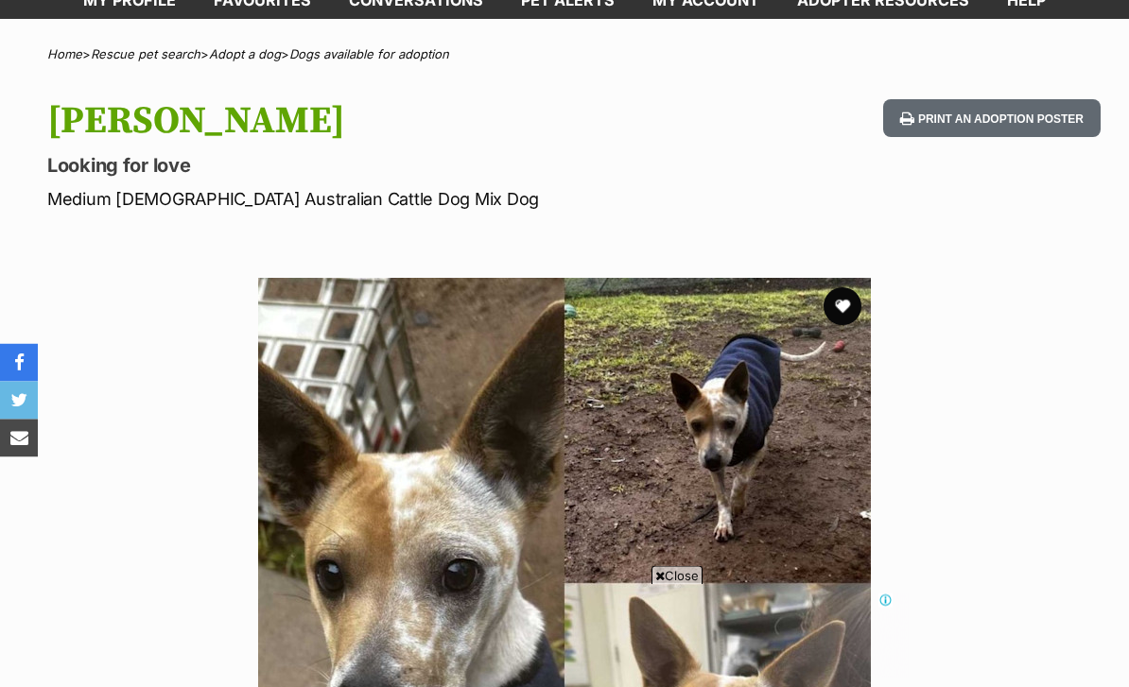
scroll to position [61, 0]
